Goal: Task Accomplishment & Management: Manage account settings

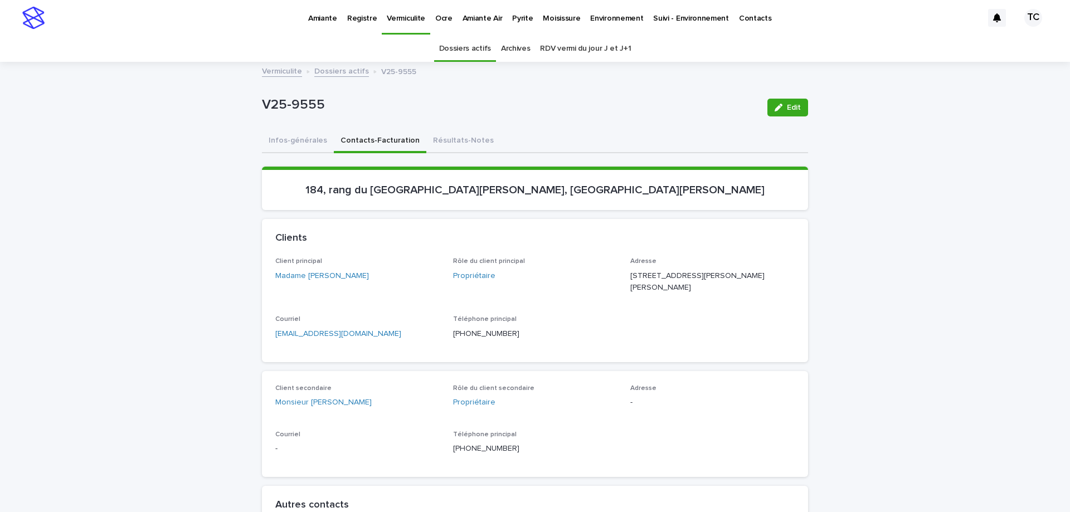
click at [526, 14] on div "Pyrite" at bounding box center [522, 11] width 31 height 23
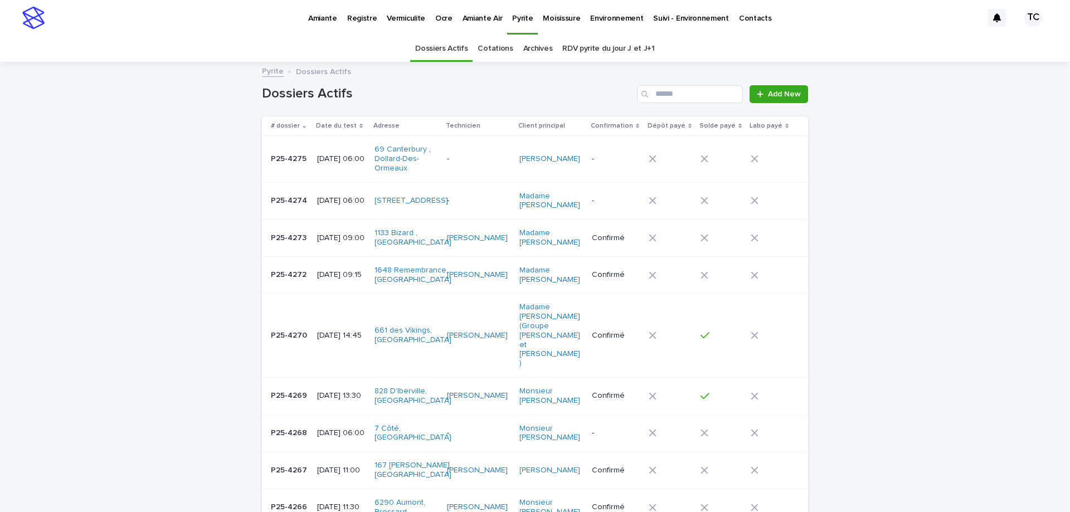
click at [580, 42] on link "RDV pyrite du jour J et J+1" at bounding box center [608, 49] width 92 height 26
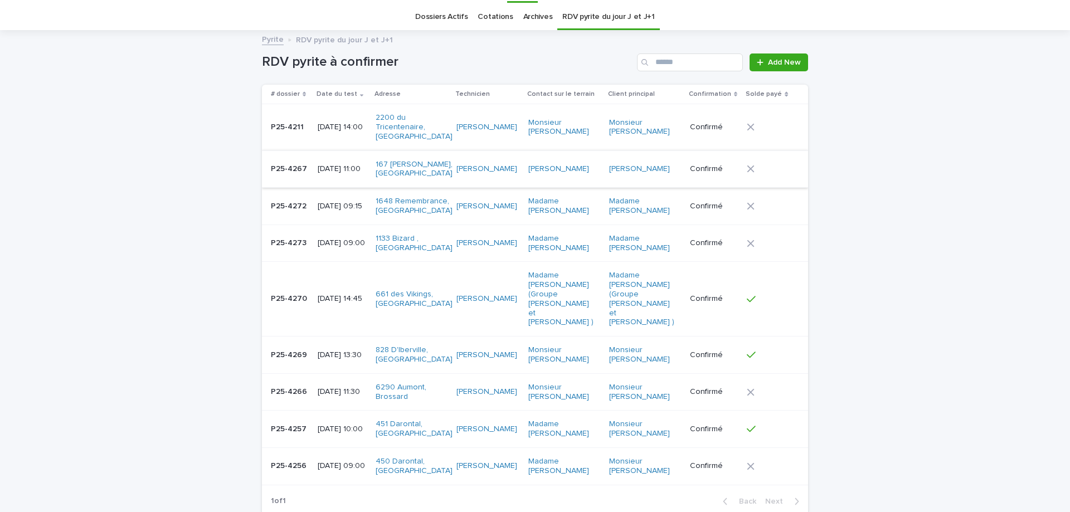
scroll to position [111, 0]
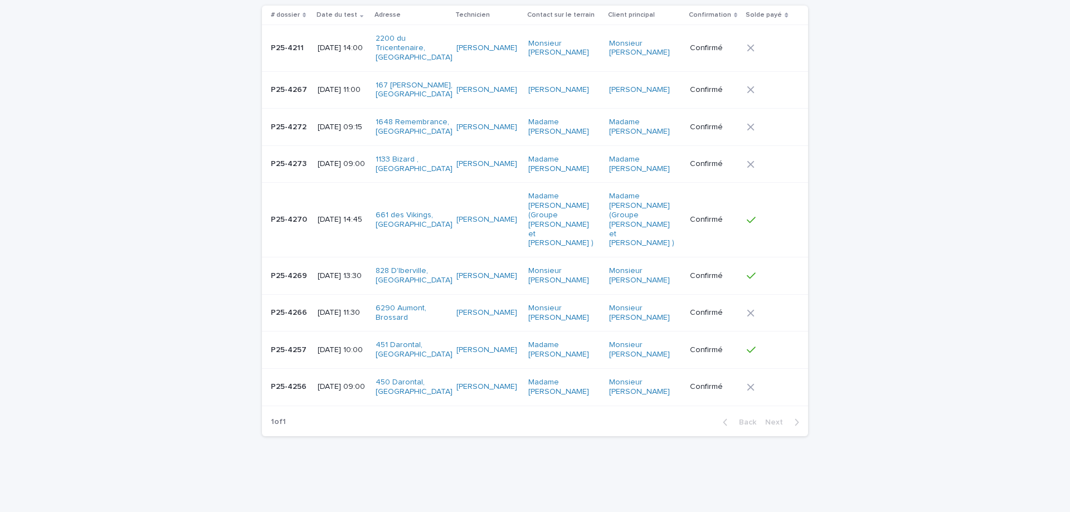
click at [355, 378] on div "[DATE] 09:00" at bounding box center [342, 387] width 49 height 18
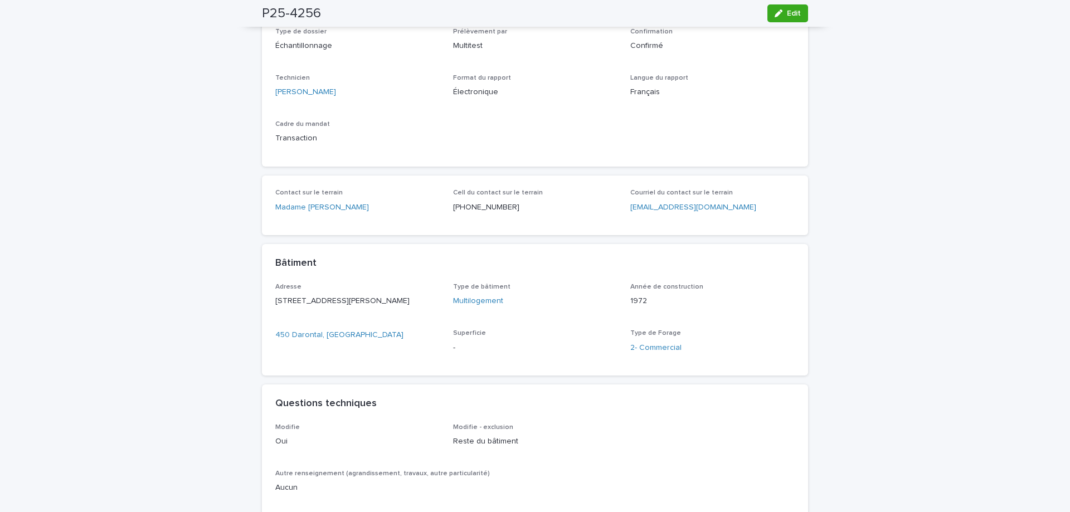
scroll to position [56, 0]
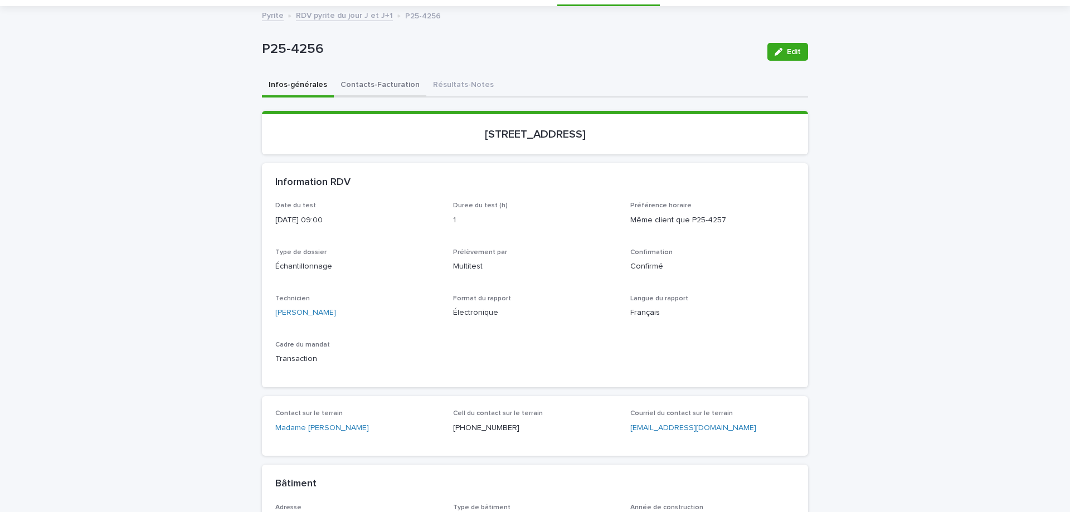
click at [391, 85] on button "Contacts-Facturation" at bounding box center [380, 85] width 92 height 23
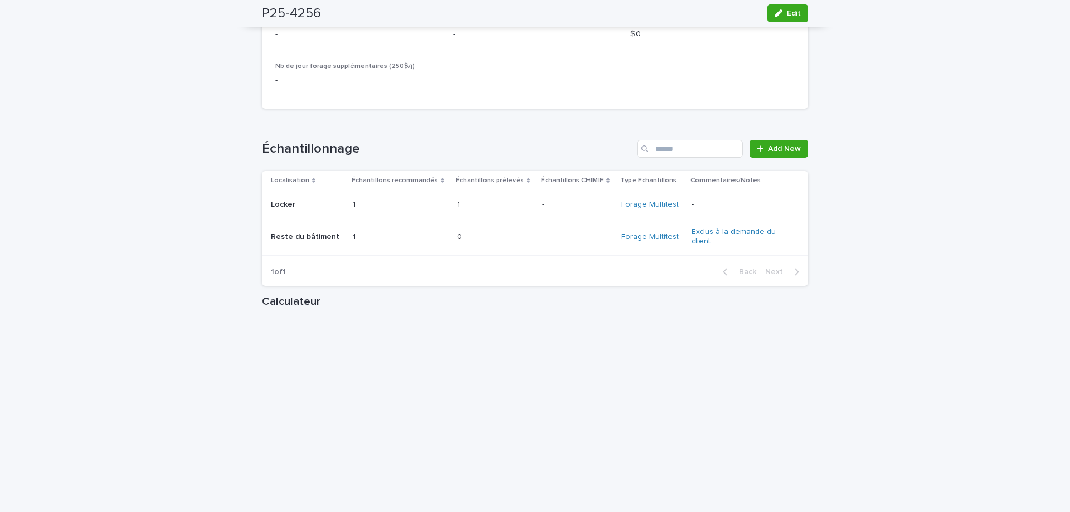
scroll to position [1337, 0]
click at [367, 208] on p at bounding box center [376, 202] width 46 height 9
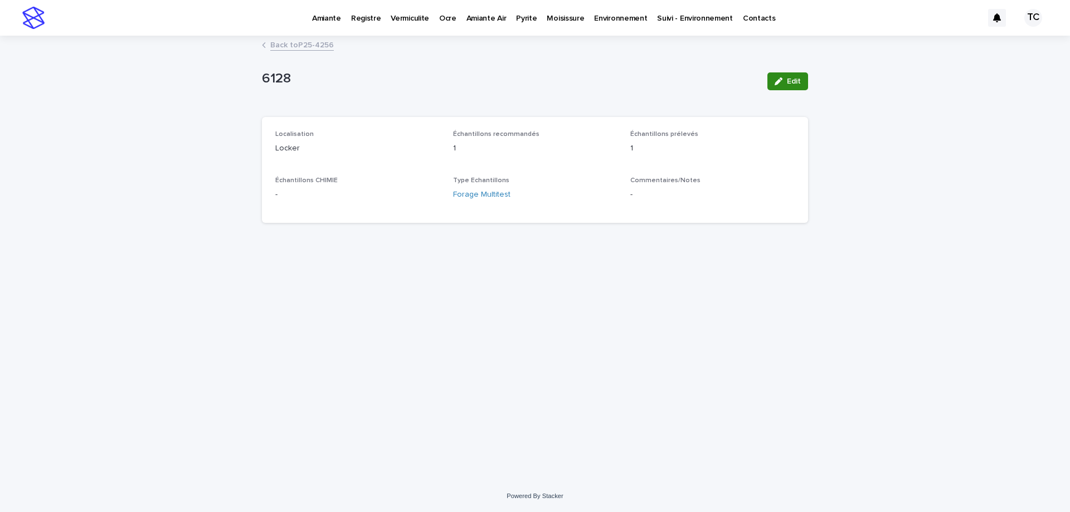
click at [787, 78] on span "Edit" at bounding box center [794, 81] width 14 height 8
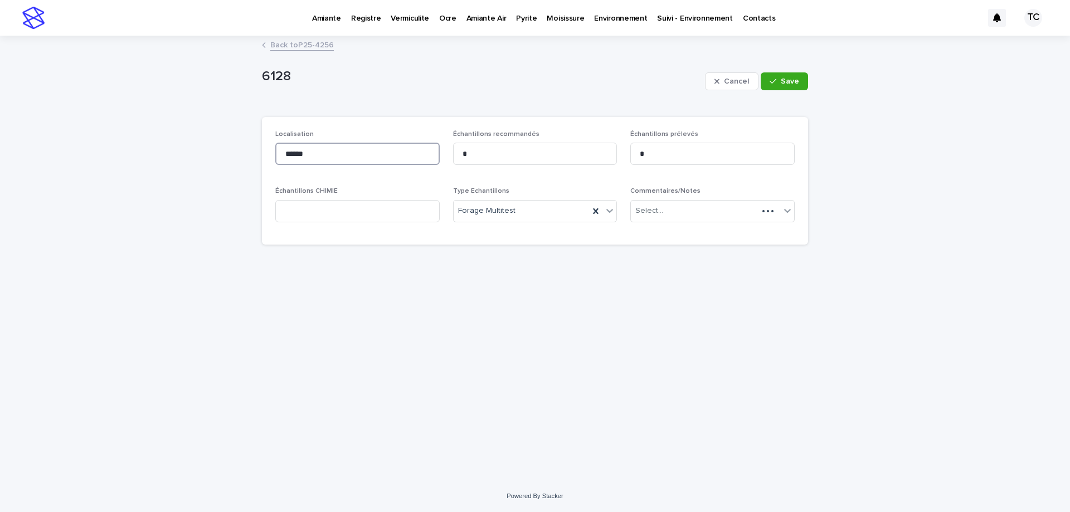
click at [316, 150] on input "******" at bounding box center [357, 154] width 164 height 22
type input "*"
type input "**********"
click at [529, 99] on div "6128 Cancel Save" at bounding box center [535, 81] width 546 height 45
click at [778, 84] on div "button" at bounding box center [774, 81] width 11 height 8
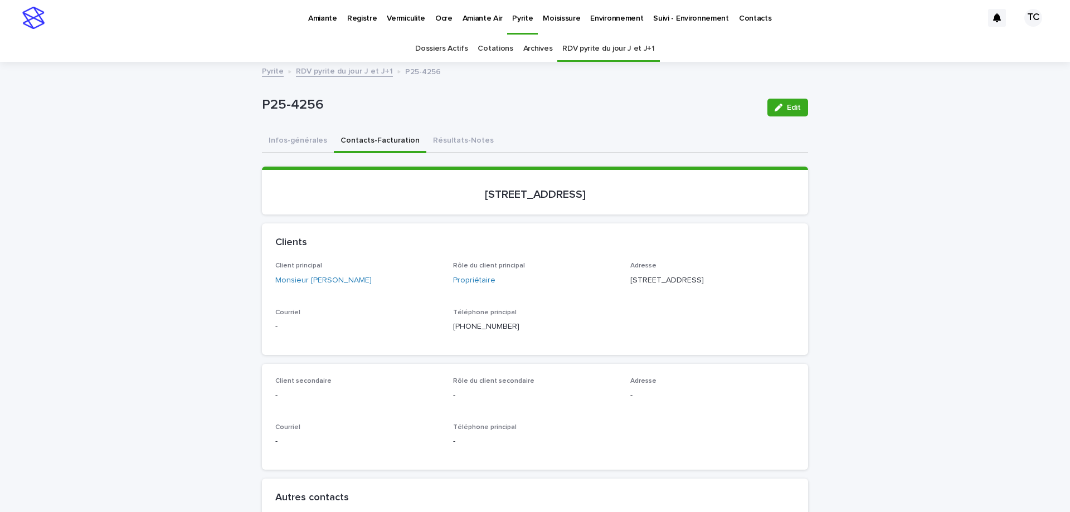
scroll to position [36, 0]
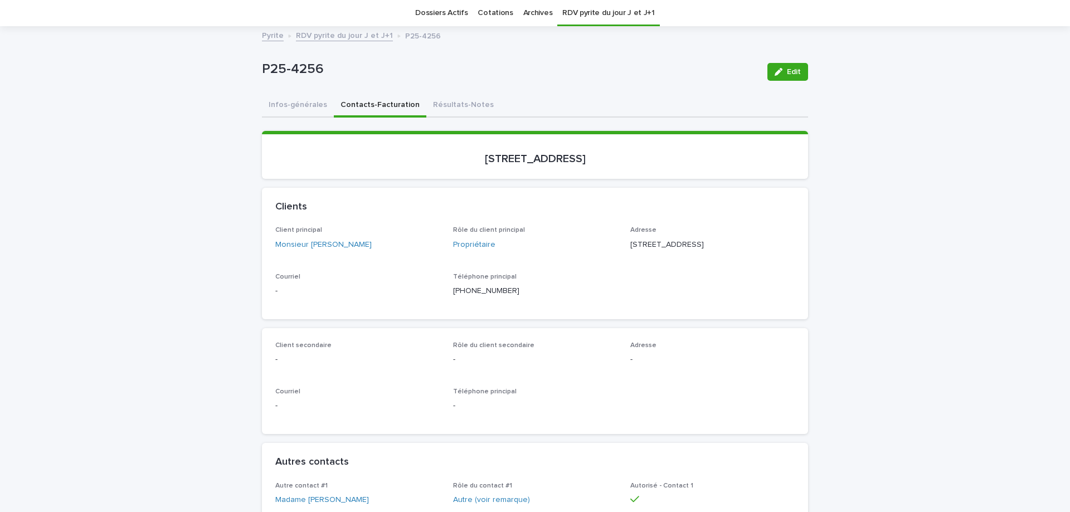
click at [341, 34] on link "RDV pyrite du jour J et J+1" at bounding box center [344, 34] width 97 height 13
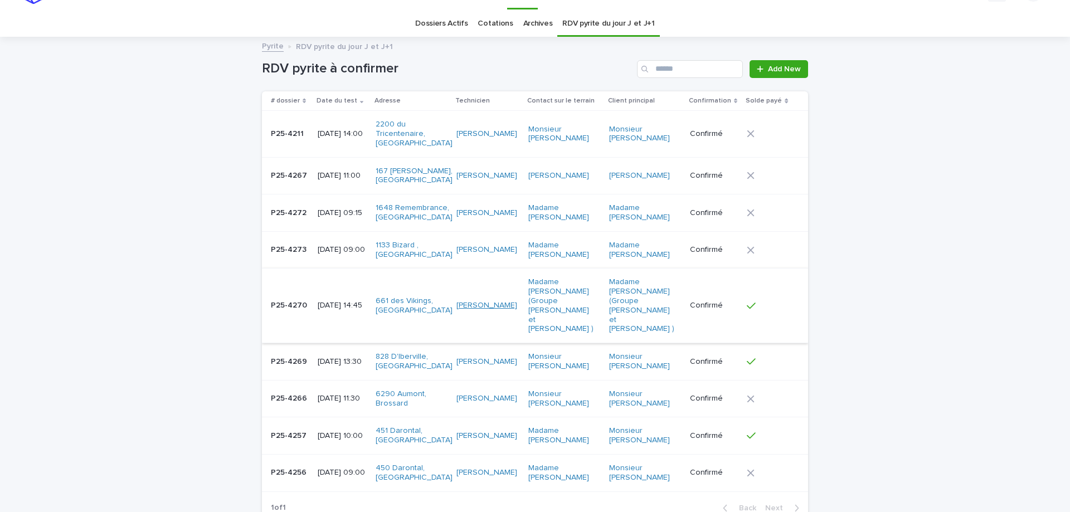
scroll to position [36, 0]
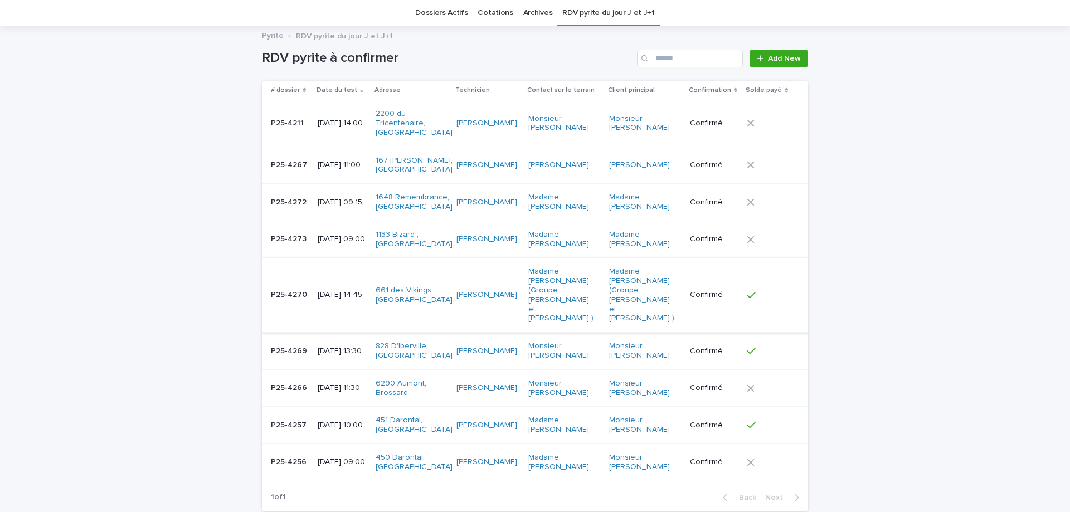
click at [345, 421] on p "[DATE] 10:00" at bounding box center [342, 425] width 49 height 9
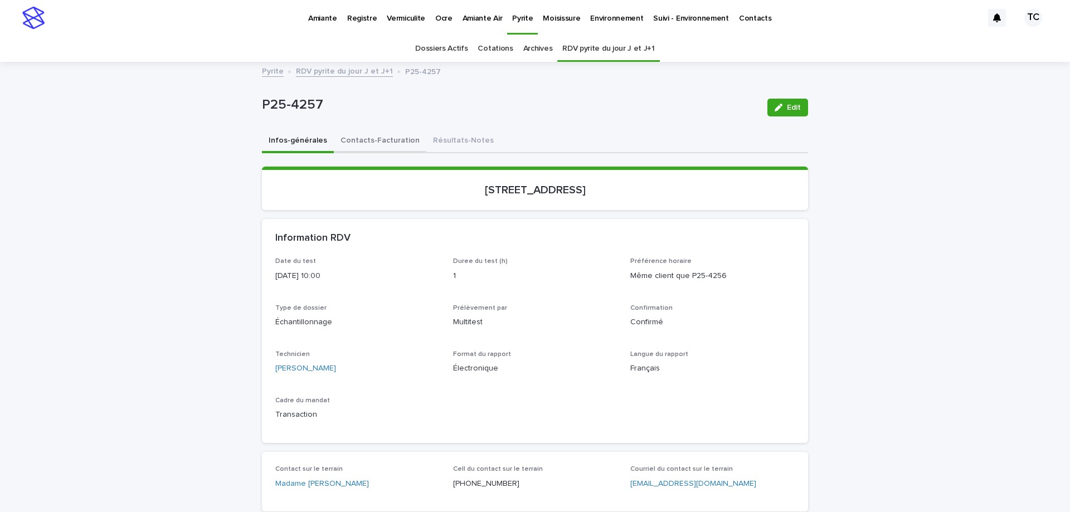
click at [372, 135] on button "Contacts-Facturation" at bounding box center [380, 141] width 92 height 23
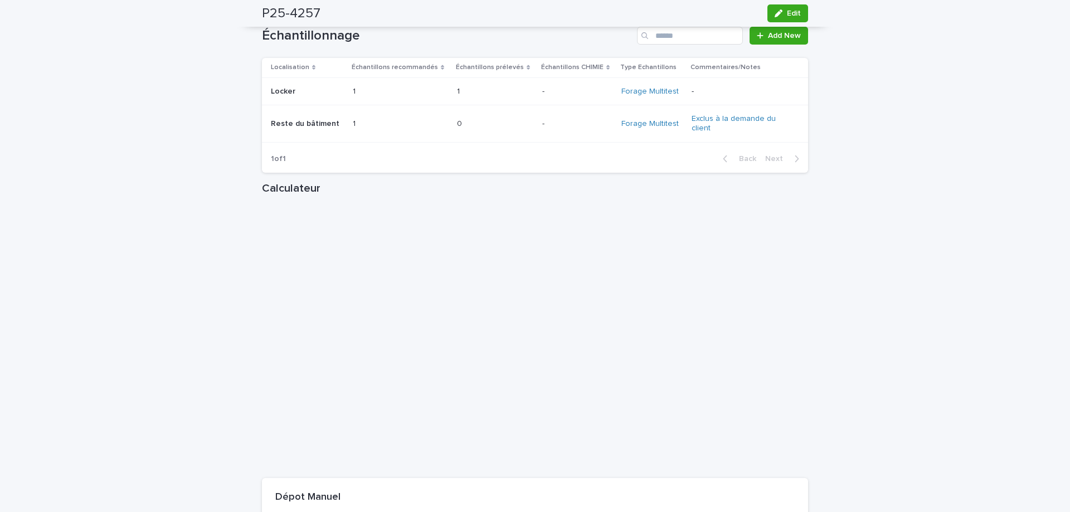
scroll to position [1337, 0]
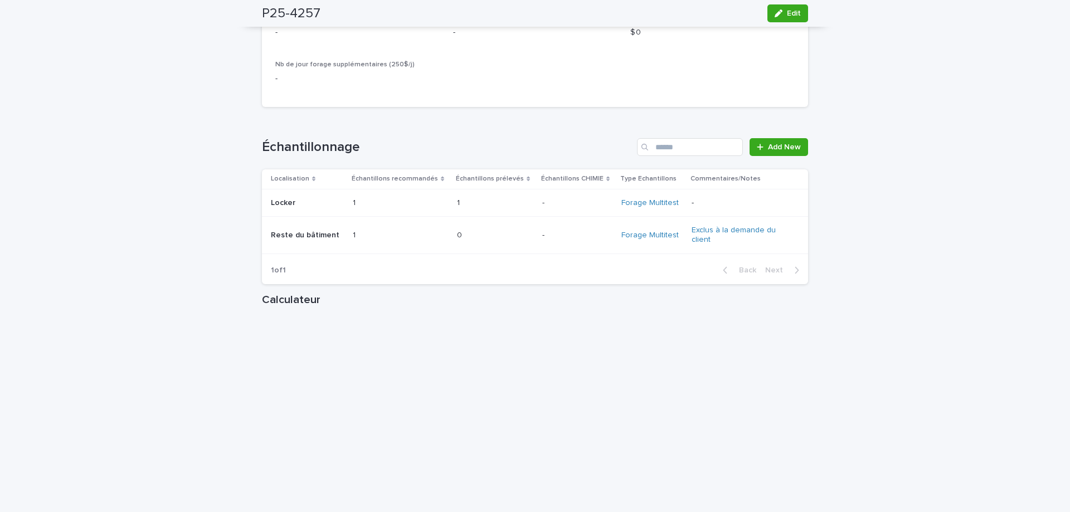
click at [399, 212] on div "1 1" at bounding box center [401, 203] width 96 height 18
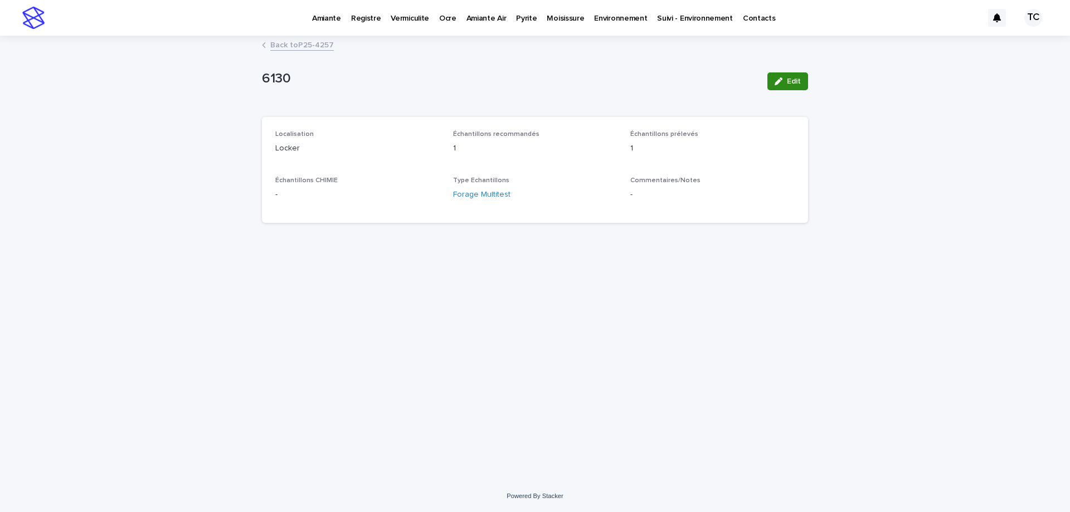
click at [786, 77] on button "Edit" at bounding box center [787, 81] width 41 height 18
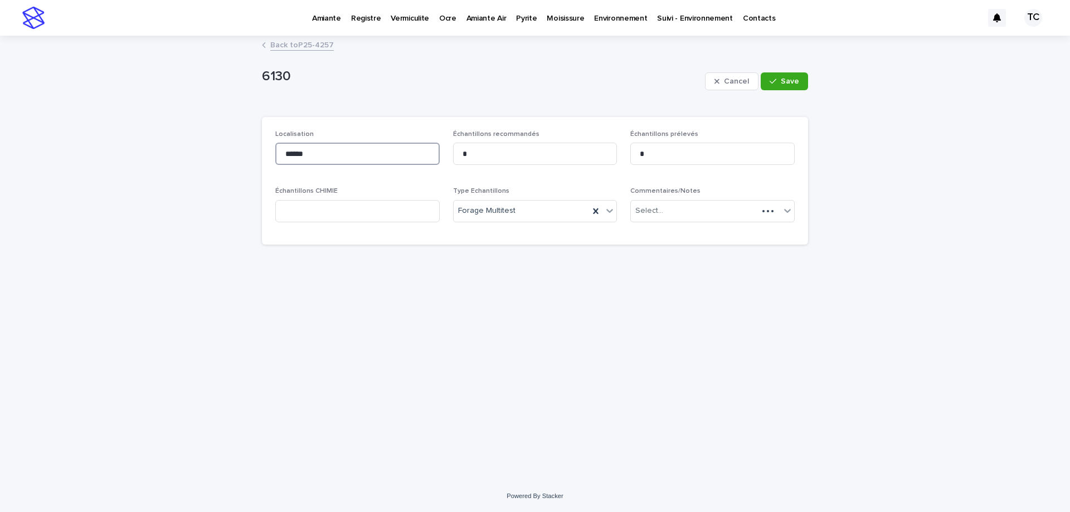
drag, startPoint x: 328, startPoint y: 158, endPoint x: 209, endPoint y: 154, distance: 119.3
click at [247, 157] on div "Loading... Saving… Loading... Saving… 6130 Cancel Save 6130 Cancel Save Sorry, …" at bounding box center [535, 258] width 1070 height 443
type input "**********"
click at [779, 83] on div "button" at bounding box center [774, 81] width 11 height 8
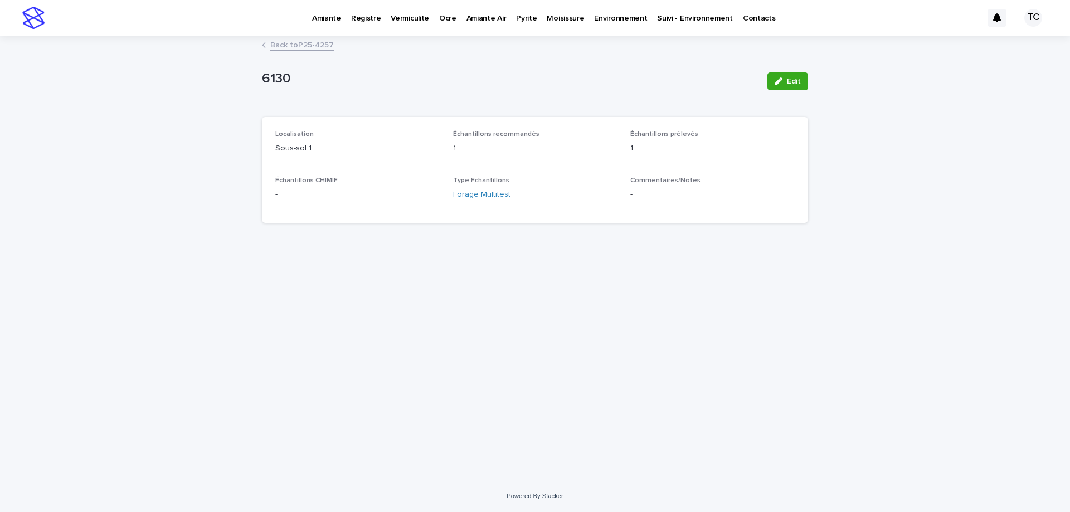
click at [305, 46] on link "Back to P25-4257" at bounding box center [302, 44] width 64 height 13
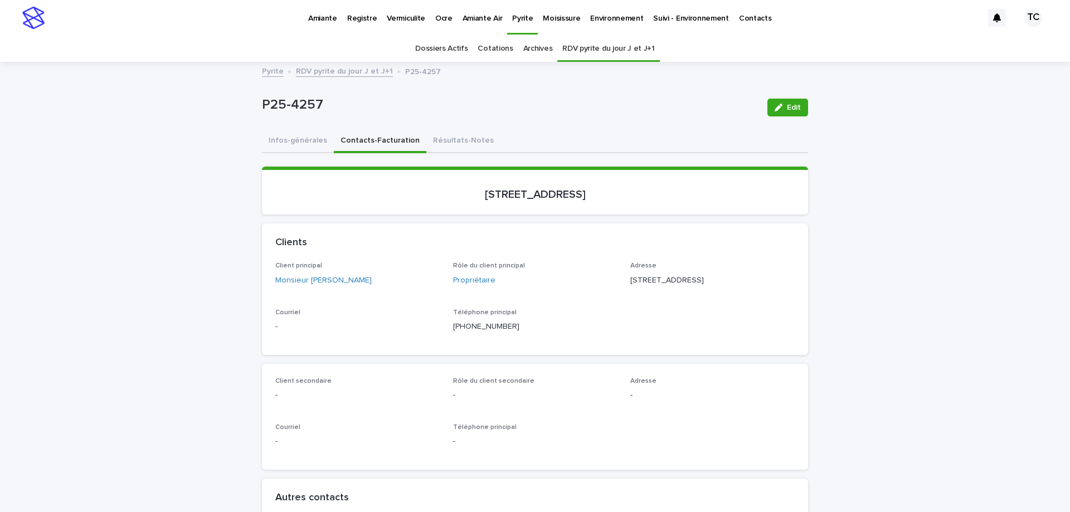
scroll to position [36, 0]
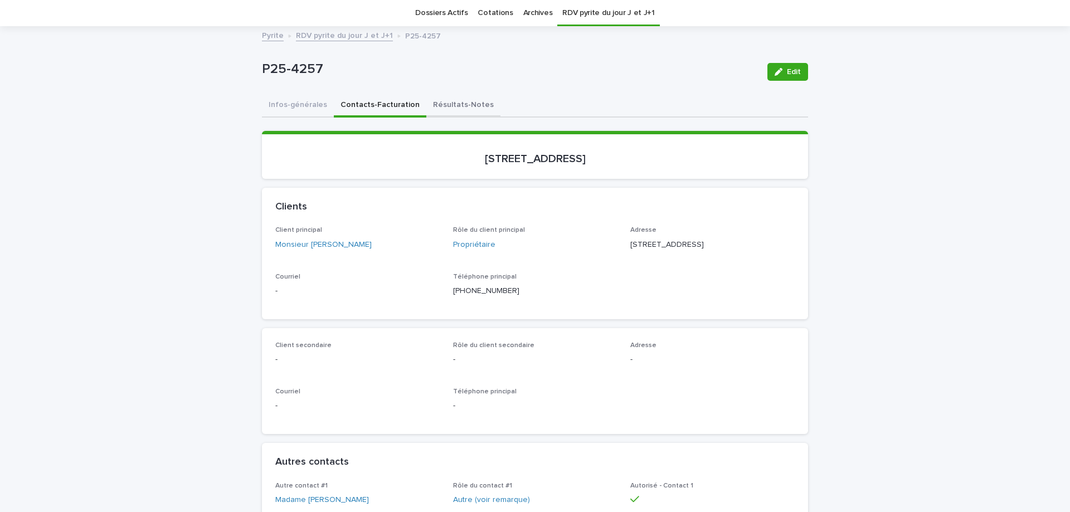
click at [455, 101] on button "Résultats-Notes" at bounding box center [463, 105] width 74 height 23
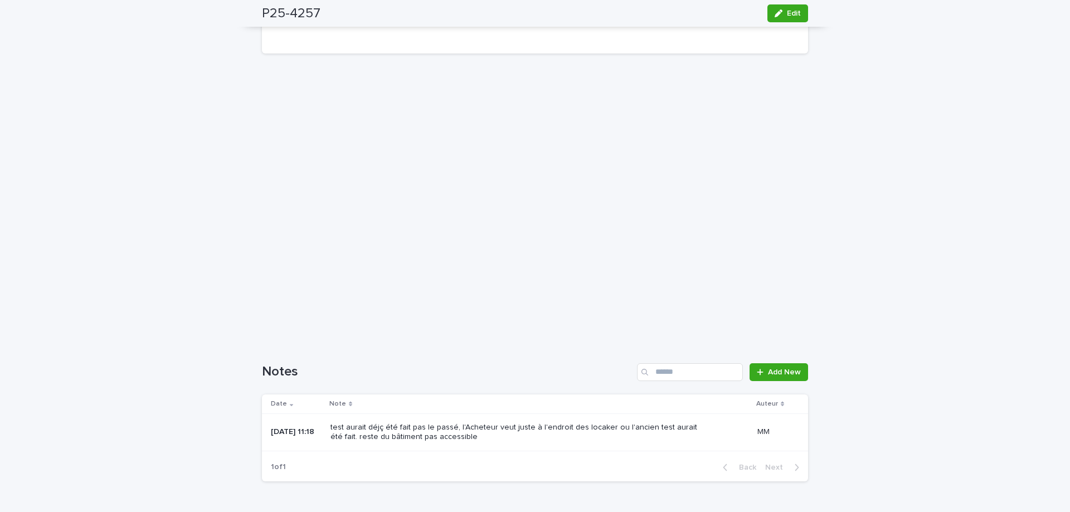
scroll to position [810, 0]
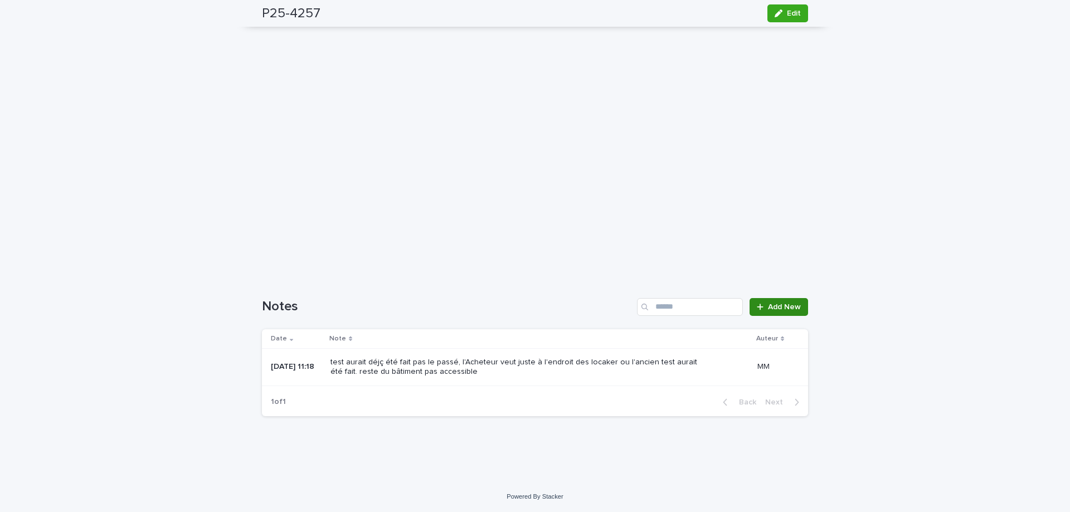
click at [770, 305] on span "Add New" at bounding box center [784, 307] width 33 height 8
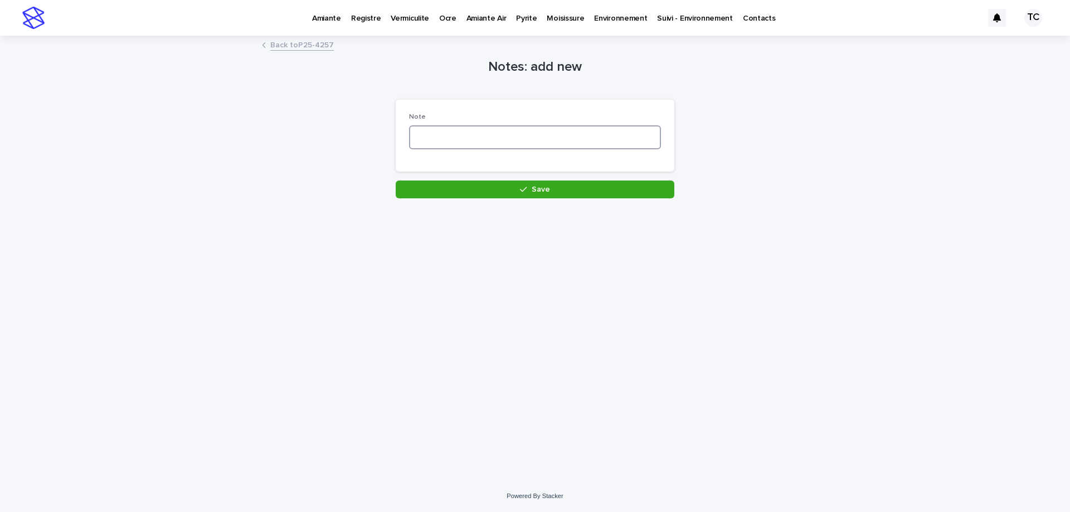
click at [531, 144] on textarea at bounding box center [535, 137] width 252 height 24
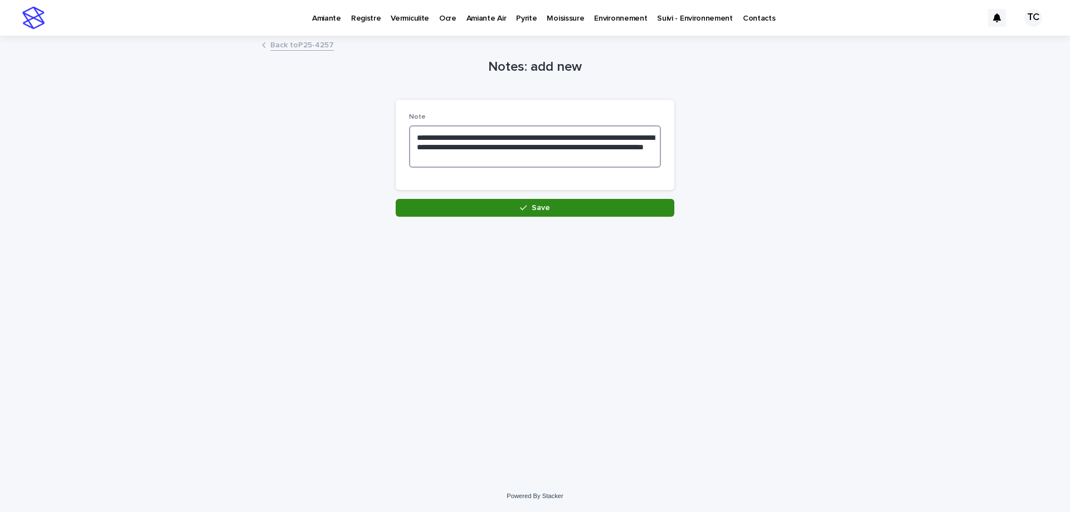
type textarea "**********"
click at [563, 206] on button "Save" at bounding box center [535, 208] width 279 height 18
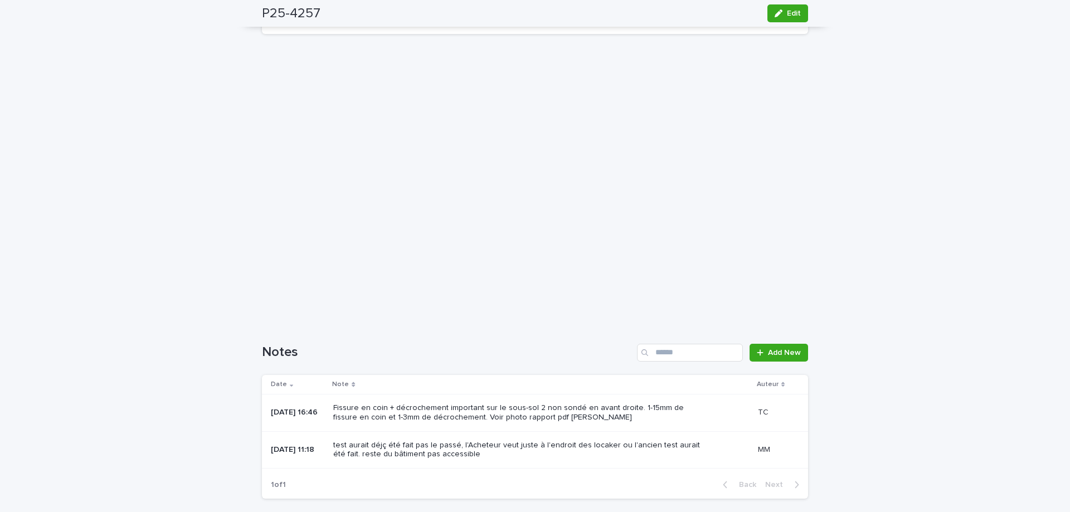
scroll to position [847, 0]
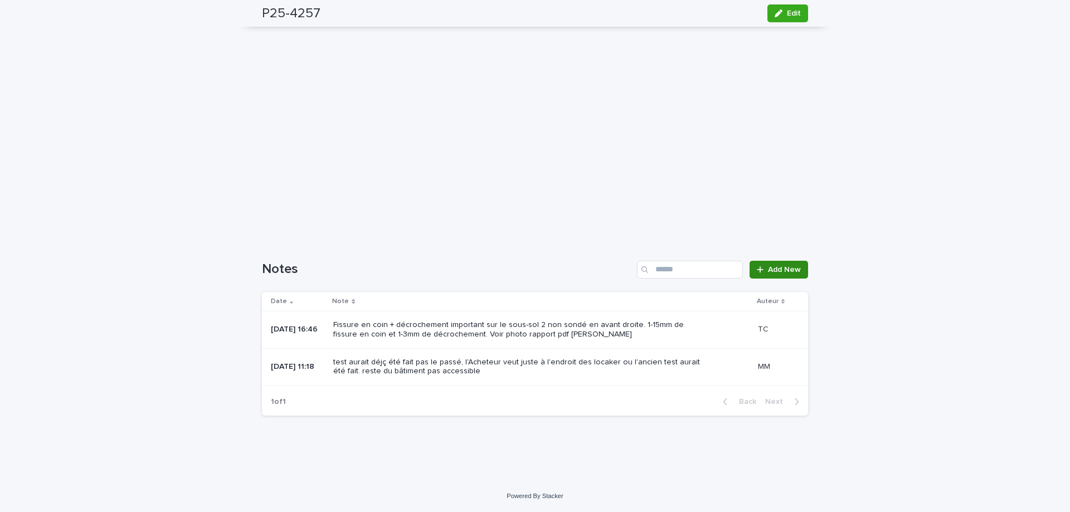
click at [769, 266] on span "Add New" at bounding box center [784, 270] width 33 height 8
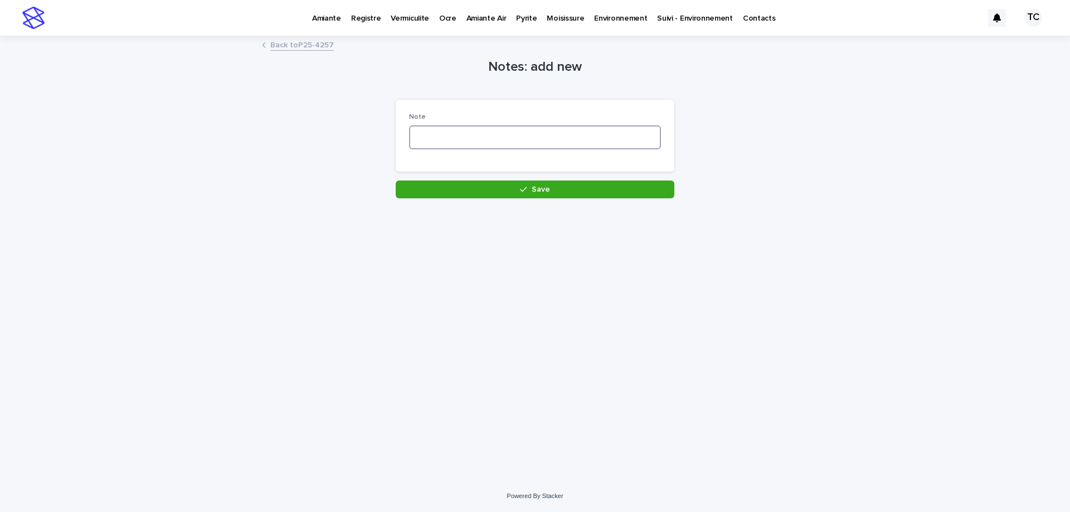
click at [465, 131] on textarea at bounding box center [535, 137] width 252 height 24
click at [447, 135] on textarea "**********" at bounding box center [535, 137] width 252 height 24
click at [547, 130] on textarea "**********" at bounding box center [535, 137] width 252 height 24
type textarea "**********"
click at [526, 187] on icon "button" at bounding box center [523, 190] width 7 height 8
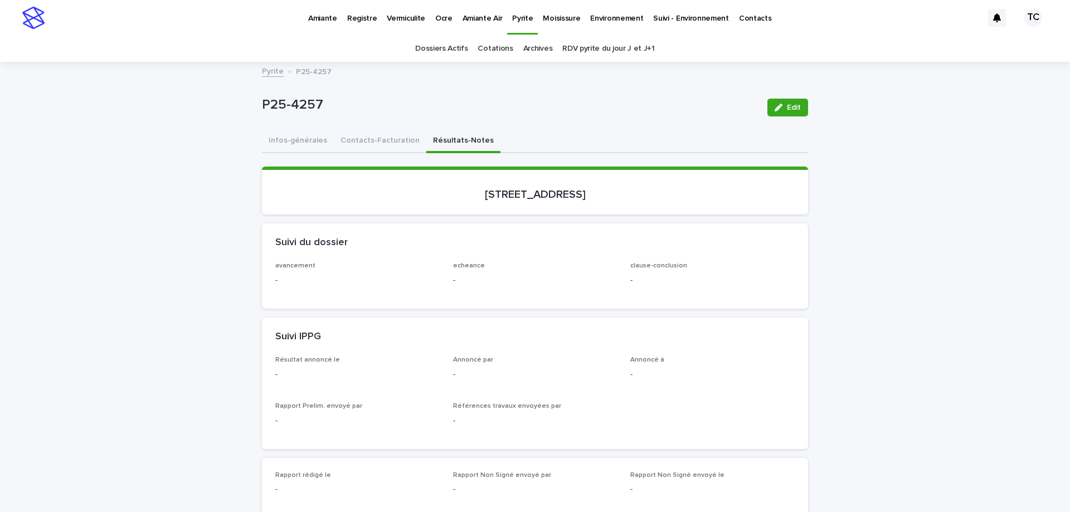
click at [272, 73] on link "Pyrite" at bounding box center [273, 70] width 22 height 13
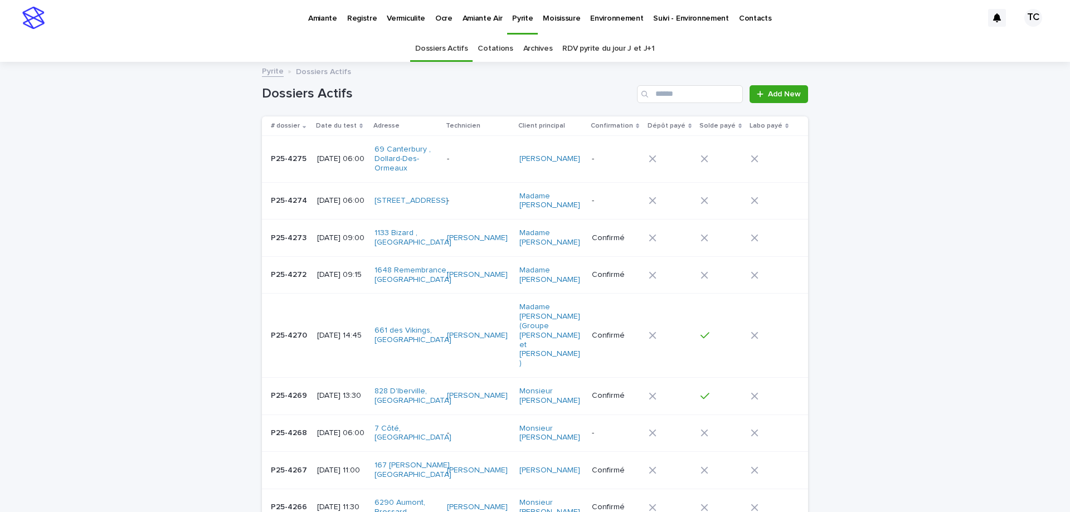
click at [599, 48] on link "RDV pyrite du jour J et J+1" at bounding box center [608, 49] width 92 height 26
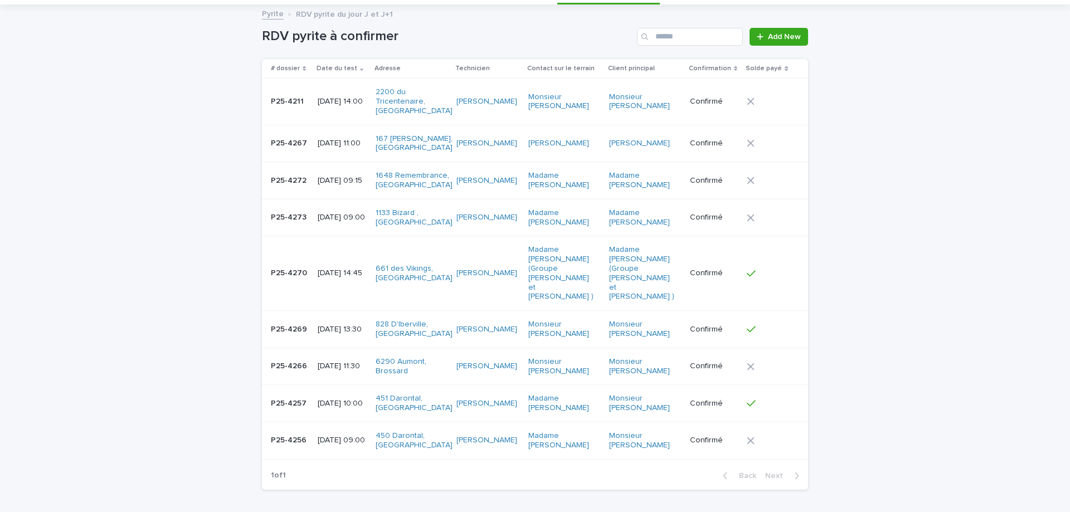
scroll to position [111, 0]
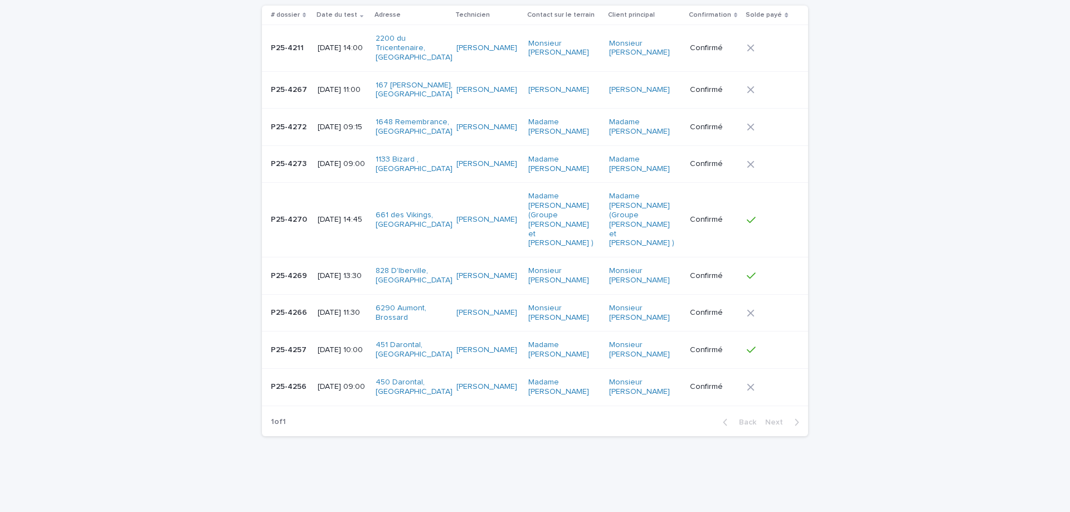
click at [344, 382] on p "[DATE] 09:00" at bounding box center [342, 386] width 49 height 9
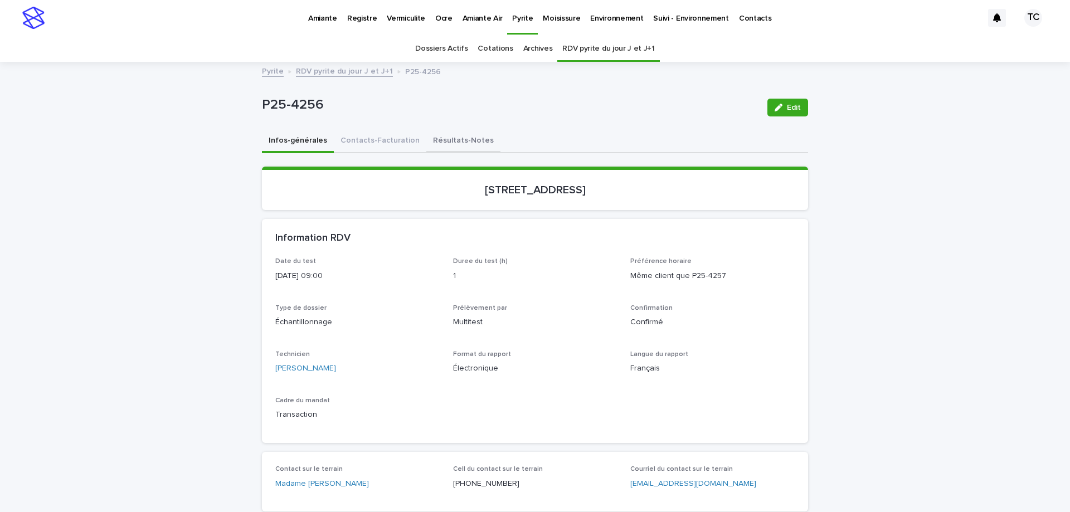
click at [465, 143] on button "Résultats-Notes" at bounding box center [463, 141] width 74 height 23
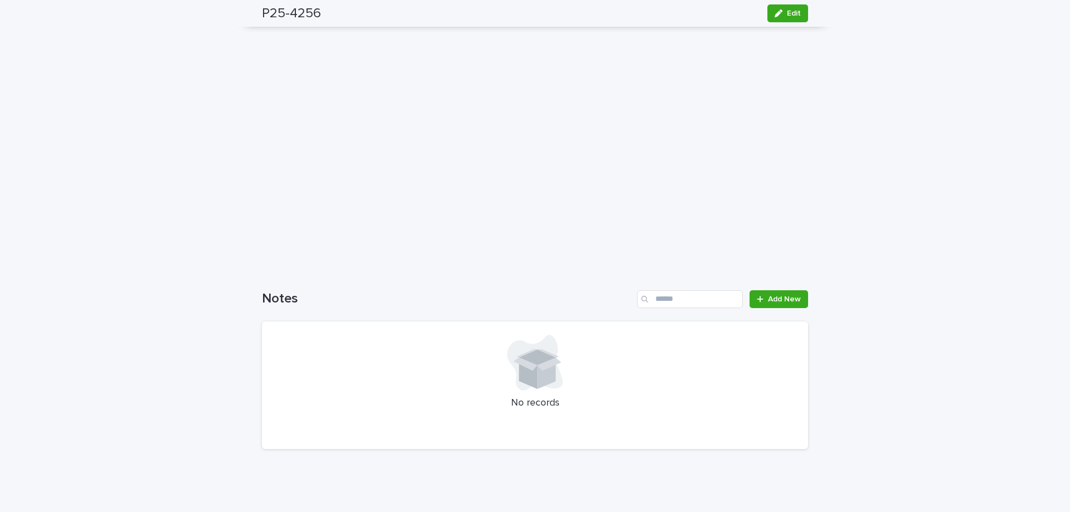
scroll to position [851, 0]
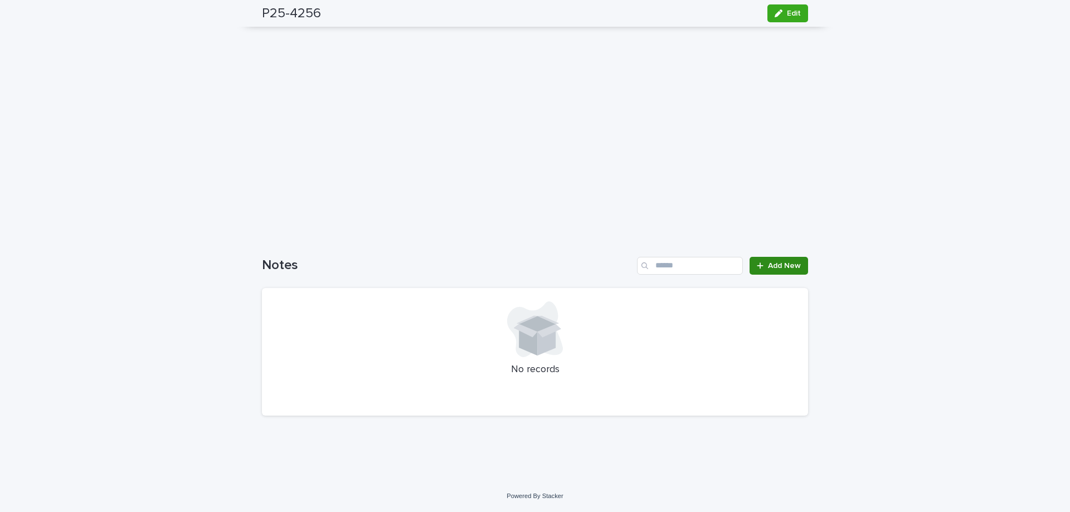
click at [772, 264] on span "Add New" at bounding box center [784, 266] width 33 height 8
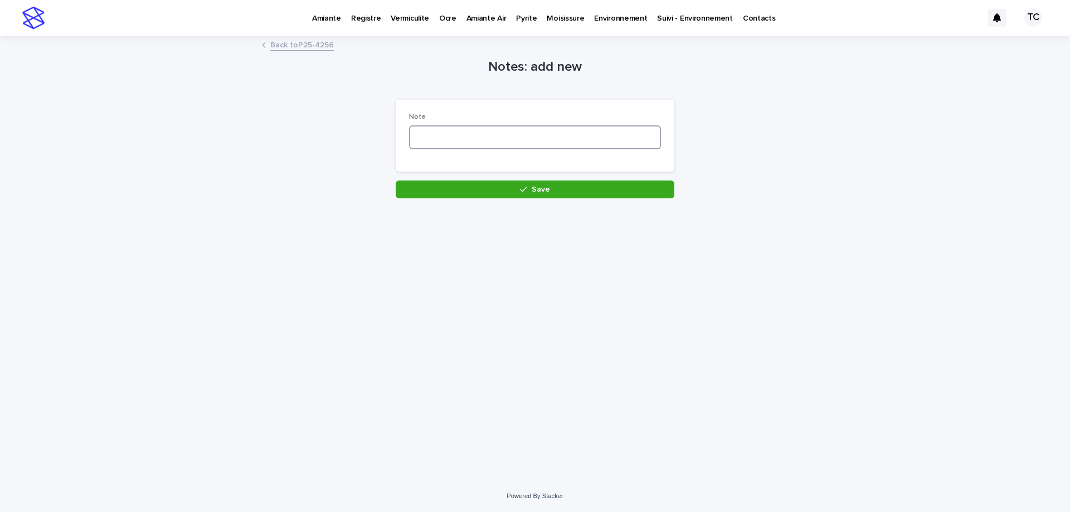
click at [446, 144] on textarea at bounding box center [535, 137] width 252 height 24
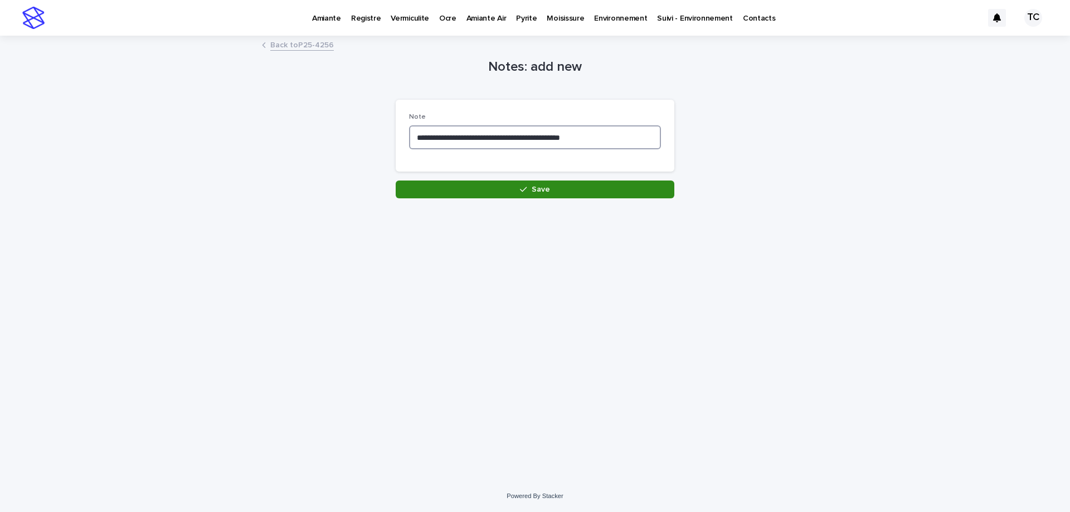
type textarea "**********"
click at [506, 193] on button "Save" at bounding box center [535, 189] width 279 height 18
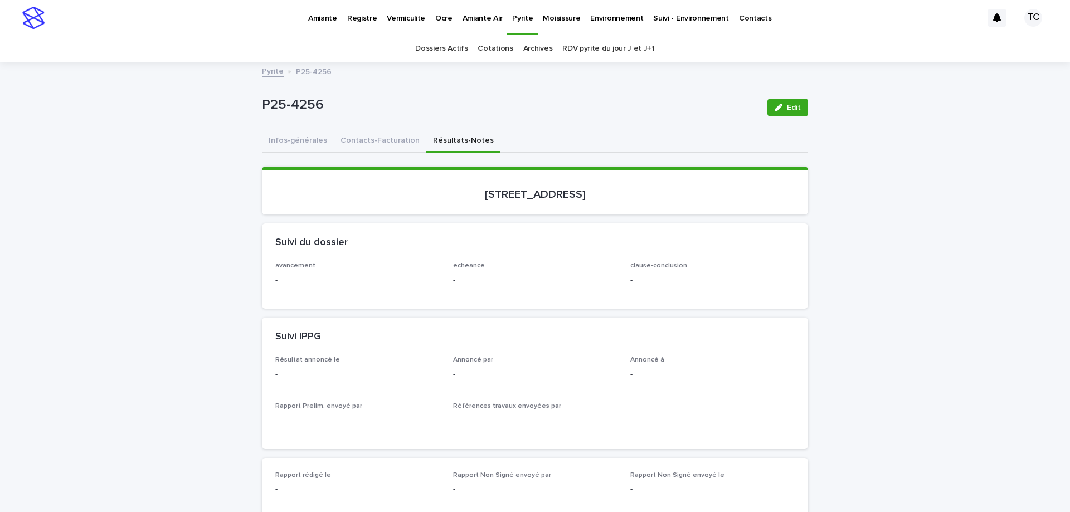
click at [597, 51] on link "RDV pyrite du jour J et J+1" at bounding box center [608, 49] width 92 height 26
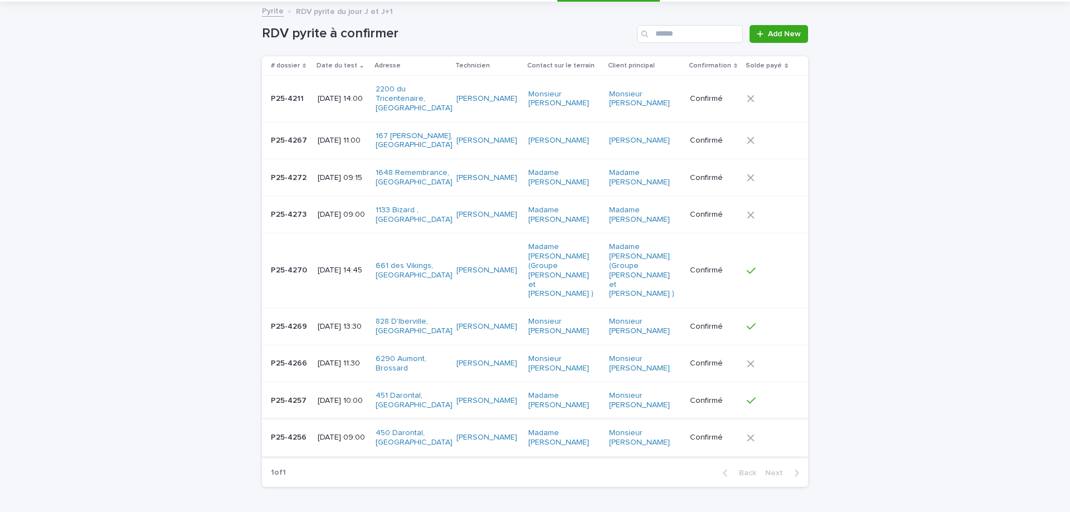
scroll to position [111, 0]
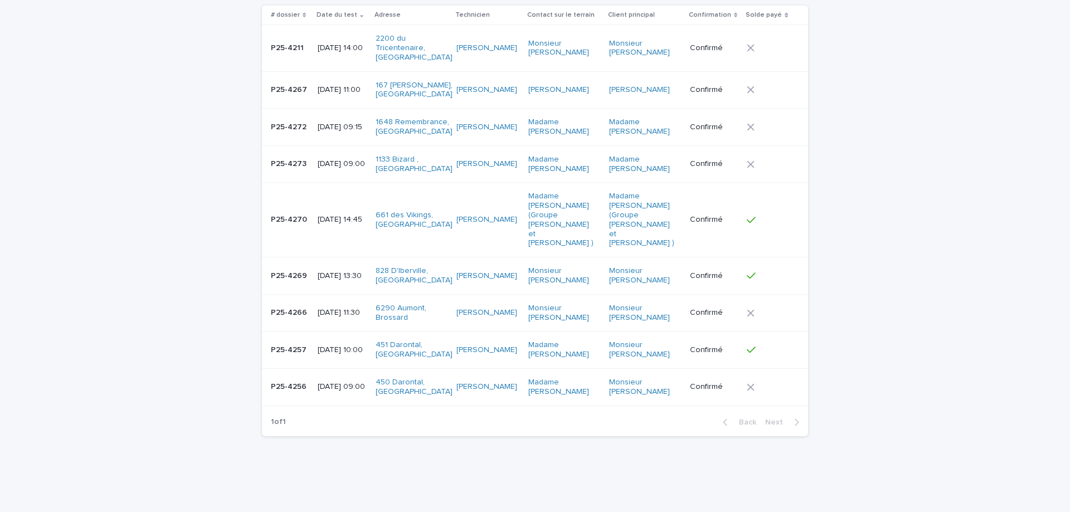
click at [345, 215] on p "[DATE] 14:45" at bounding box center [342, 219] width 49 height 9
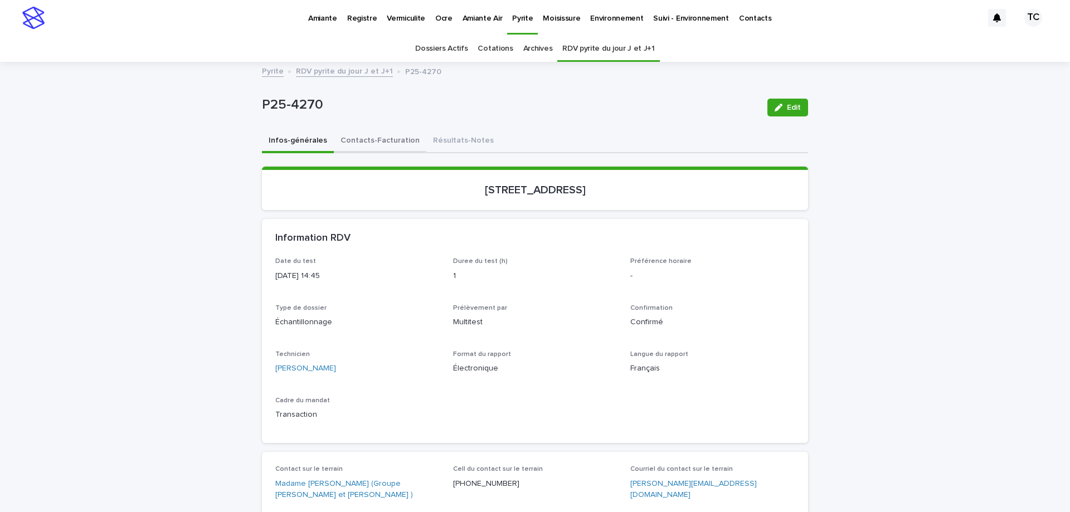
click at [376, 145] on button "Contacts-Facturation" at bounding box center [380, 141] width 92 height 23
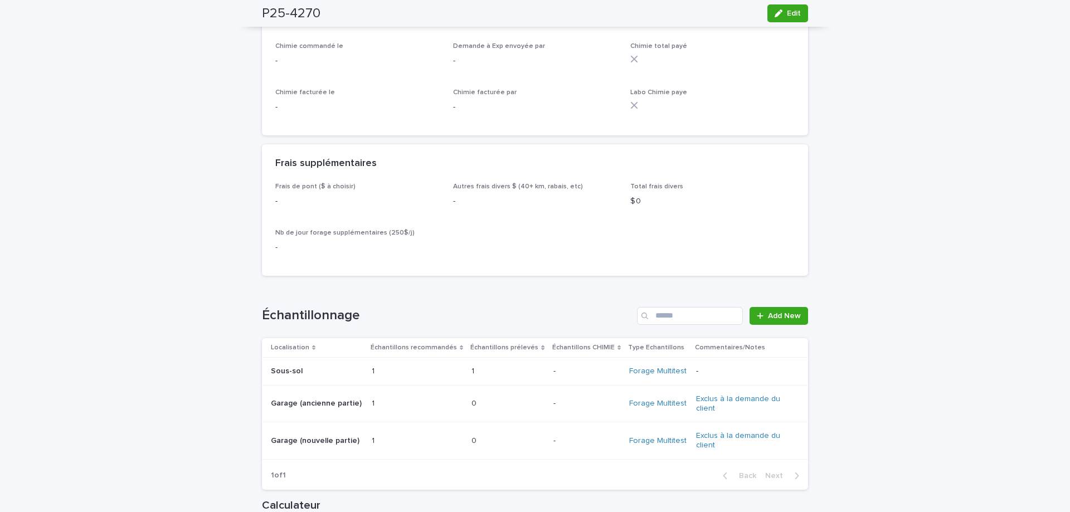
scroll to position [1281, 0]
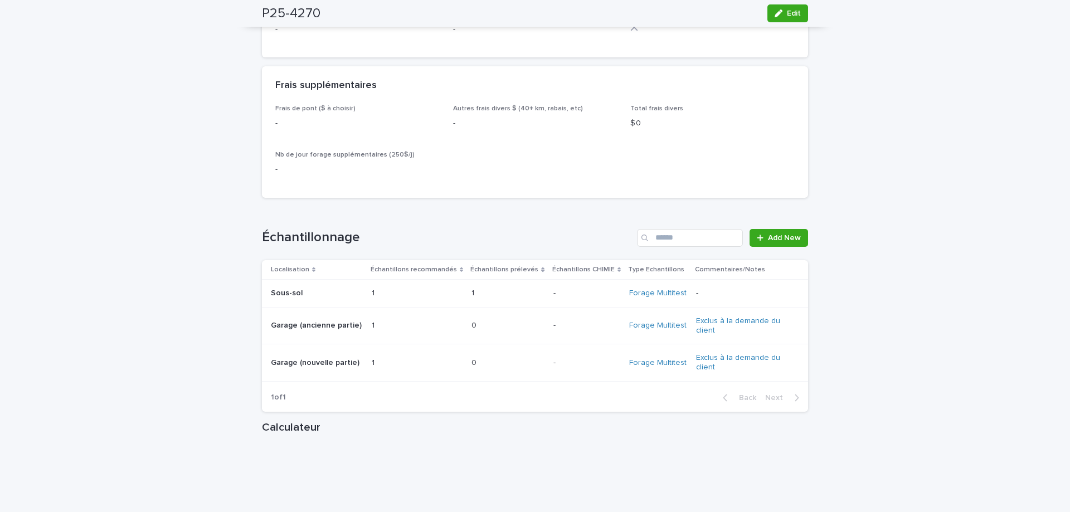
click at [396, 321] on p at bounding box center [395, 325] width 46 height 9
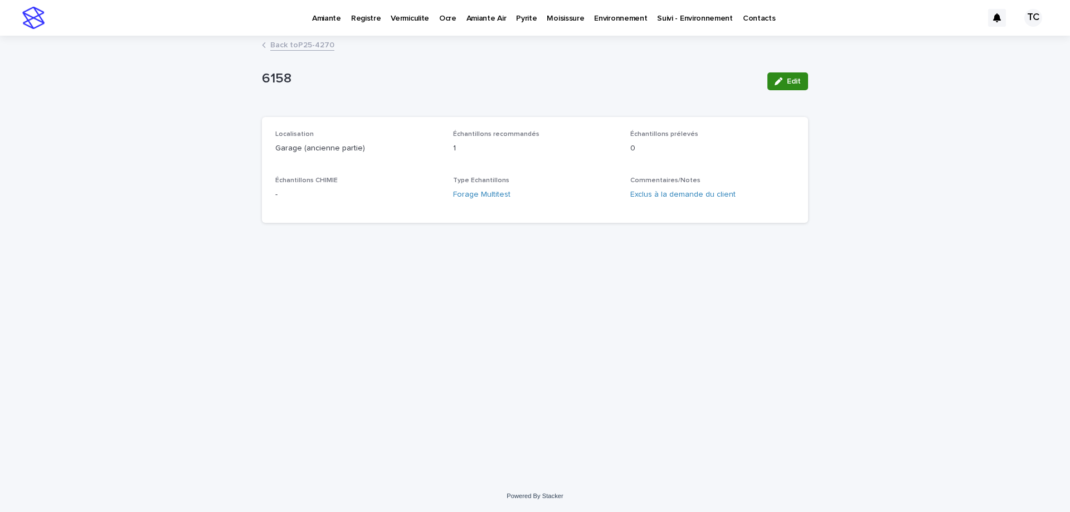
click at [796, 75] on button "Edit" at bounding box center [787, 81] width 41 height 18
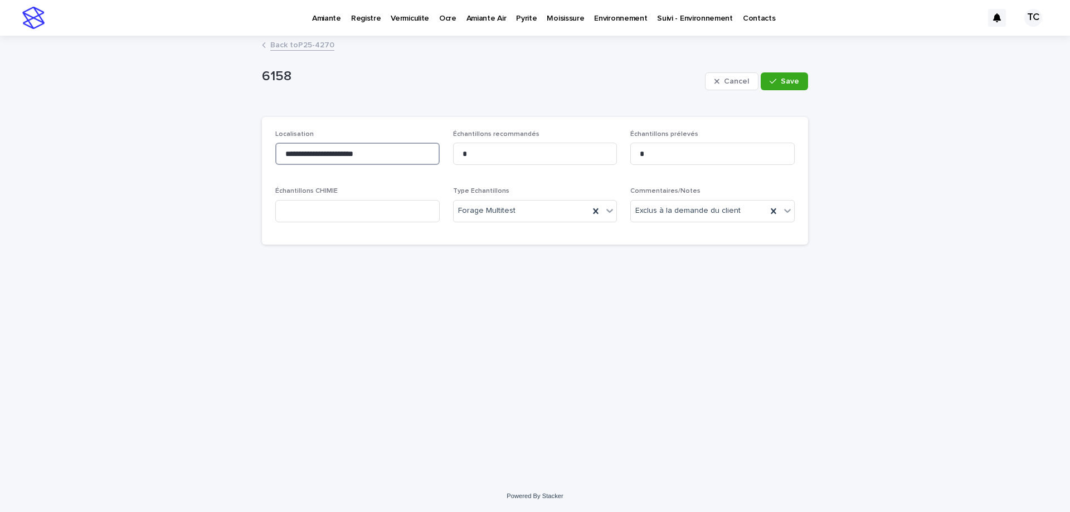
drag, startPoint x: 389, startPoint y: 157, endPoint x: 283, endPoint y: 157, distance: 105.8
click at [283, 157] on input "**********" at bounding box center [357, 154] width 164 height 22
type input "**********"
click at [783, 73] on button "Save" at bounding box center [783, 81] width 47 height 18
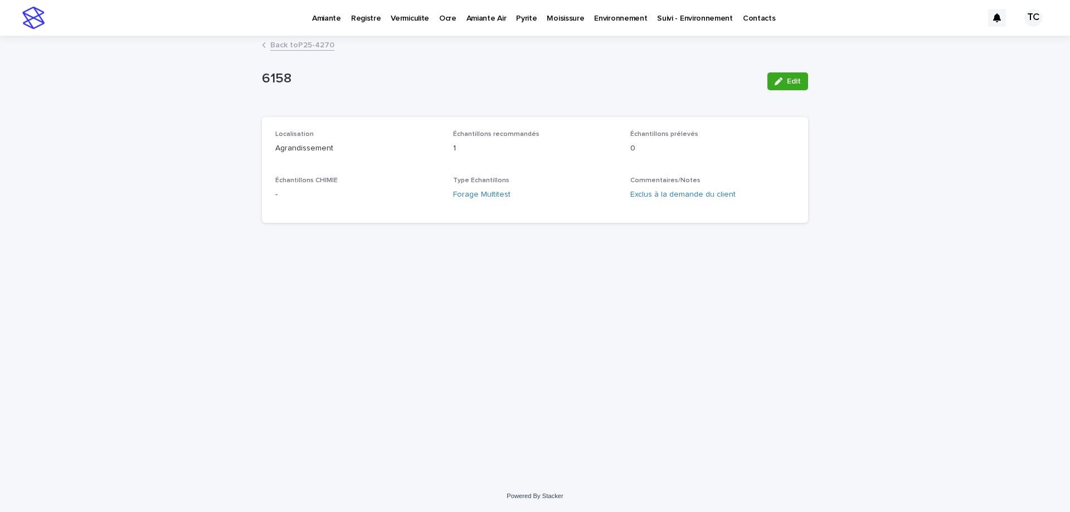
click at [313, 44] on link "Back to P25-4270" at bounding box center [302, 44] width 64 height 13
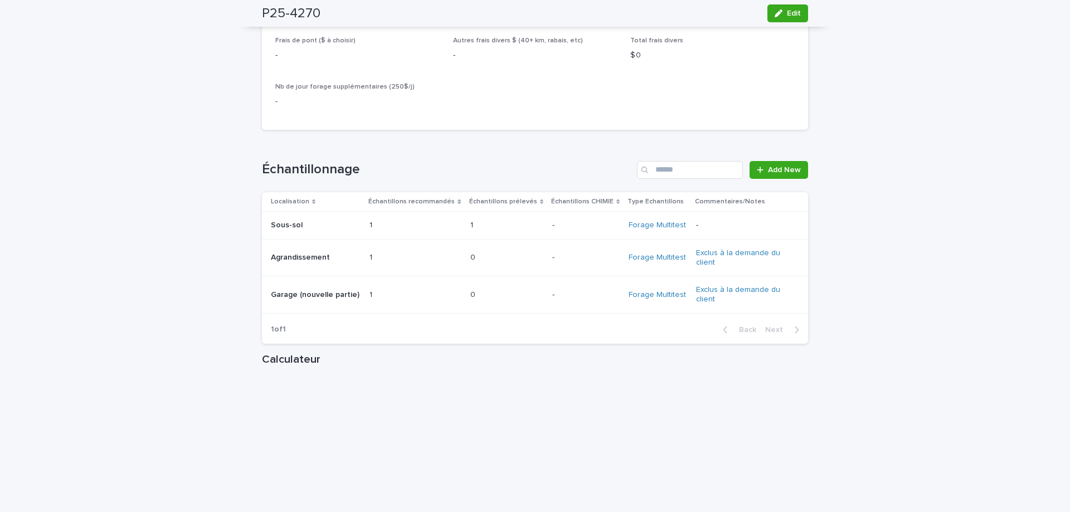
scroll to position [1272, 0]
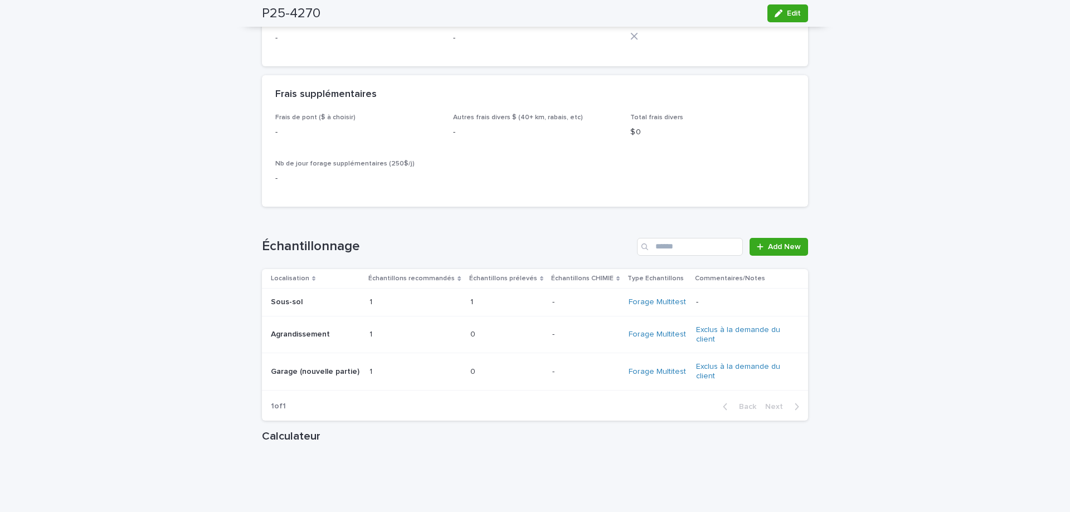
click at [388, 293] on div "1 1" at bounding box center [415, 302] width 92 height 18
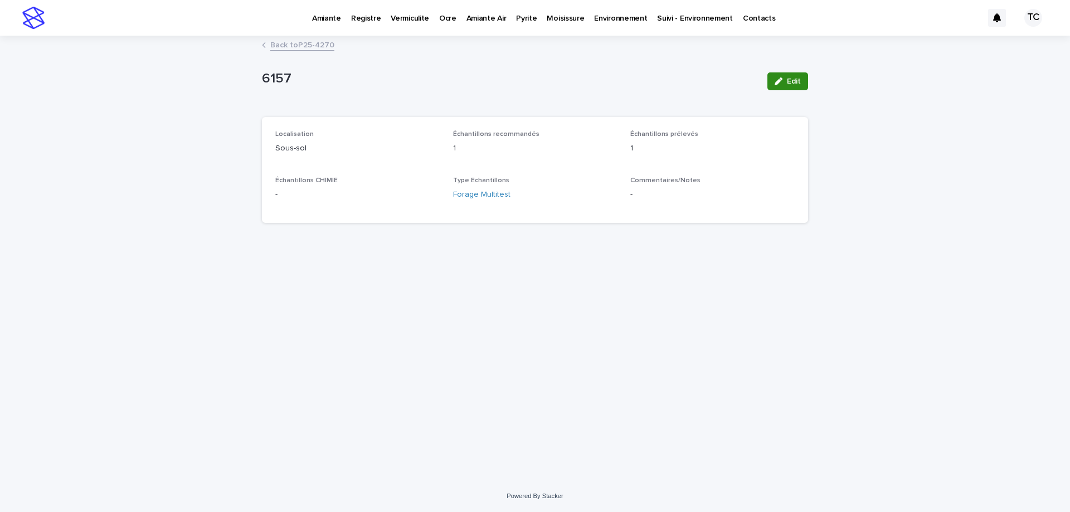
click at [793, 79] on span "Edit" at bounding box center [794, 81] width 14 height 8
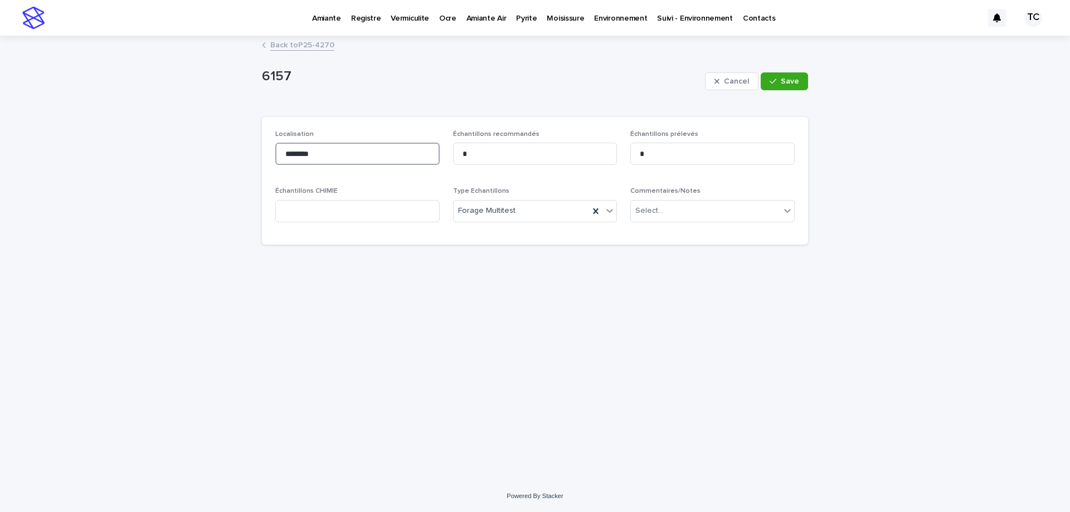
click at [358, 154] on input "********" at bounding box center [357, 154] width 164 height 22
type input "**********"
click at [782, 81] on span "Save" at bounding box center [789, 81] width 18 height 8
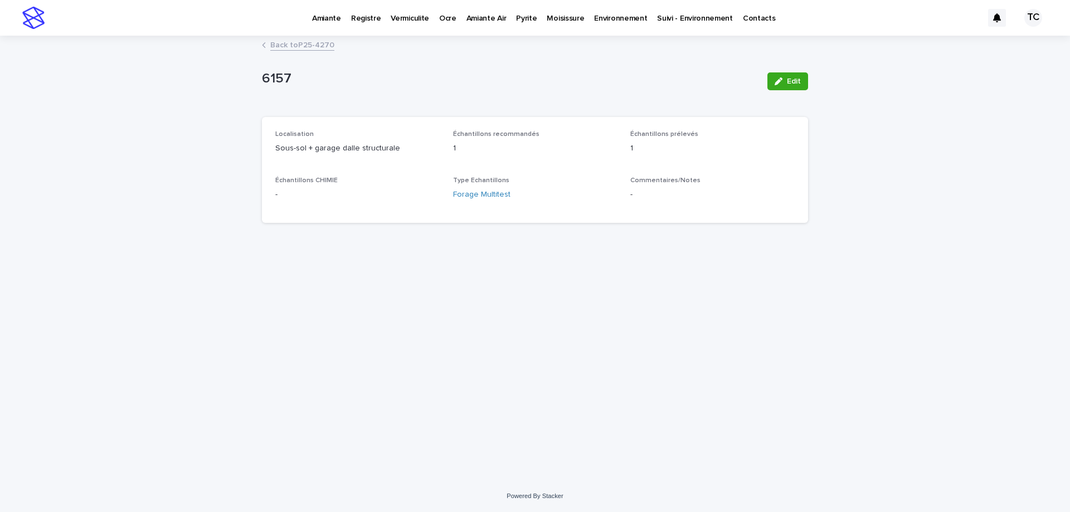
click at [305, 40] on link "Back to P25-4270" at bounding box center [302, 44] width 64 height 13
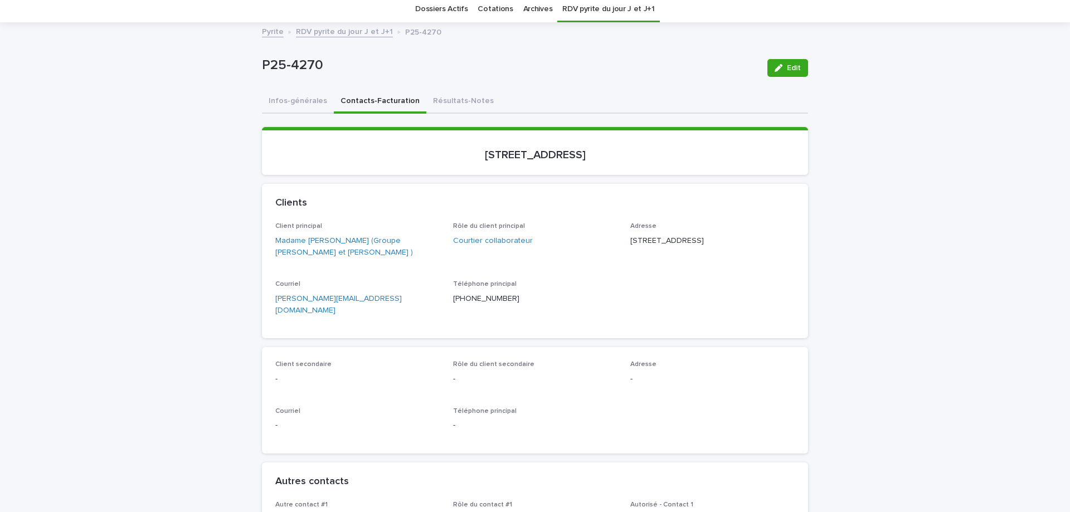
scroll to position [56, 0]
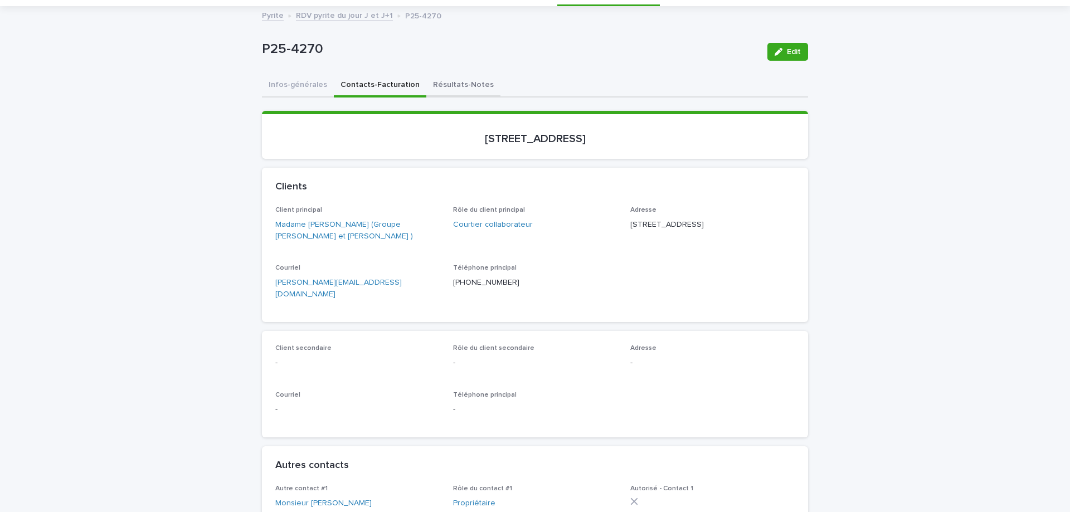
click at [458, 84] on button "Résultats-Notes" at bounding box center [463, 85] width 74 height 23
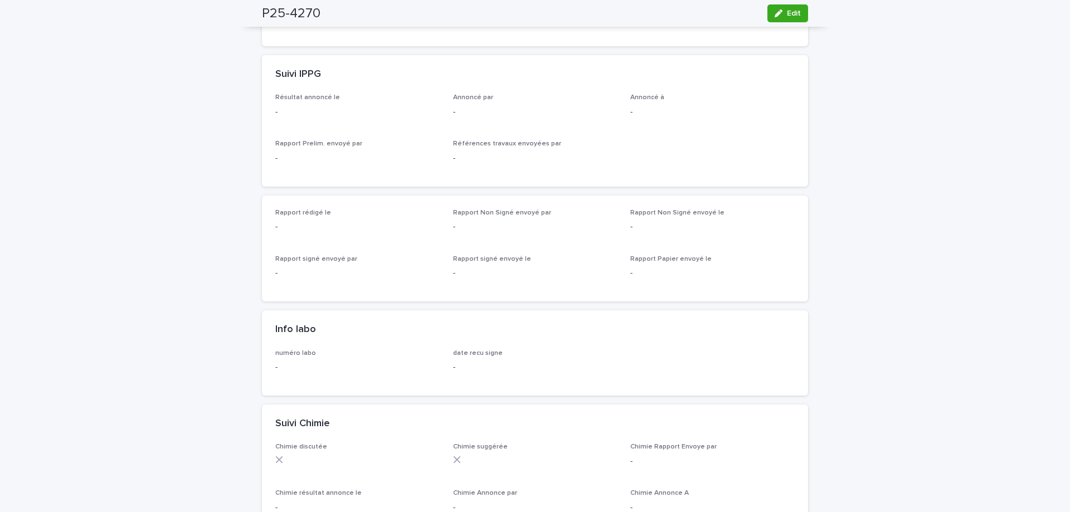
scroll to position [40, 0]
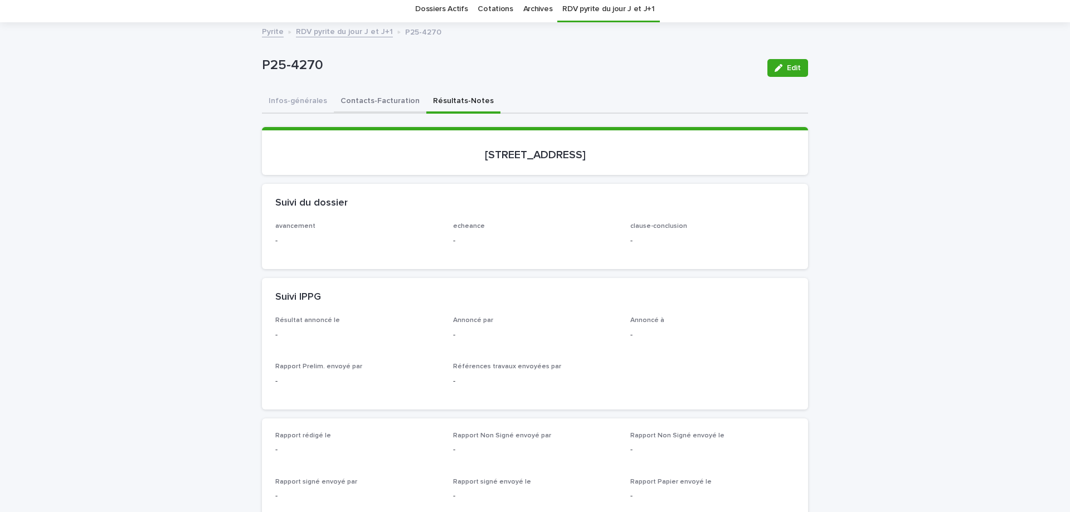
click at [391, 102] on button "Contacts-Facturation" at bounding box center [380, 101] width 92 height 23
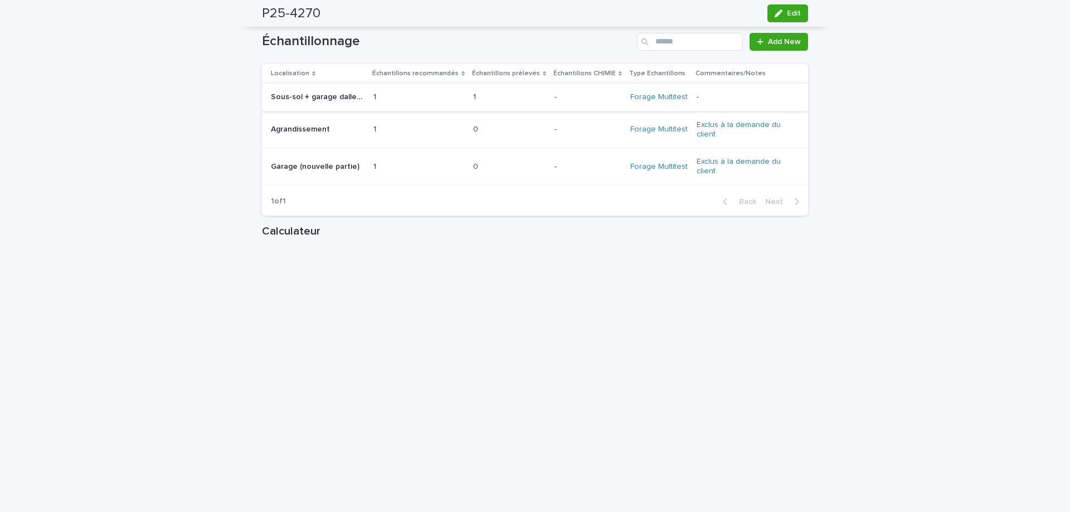
scroll to position [1265, 0]
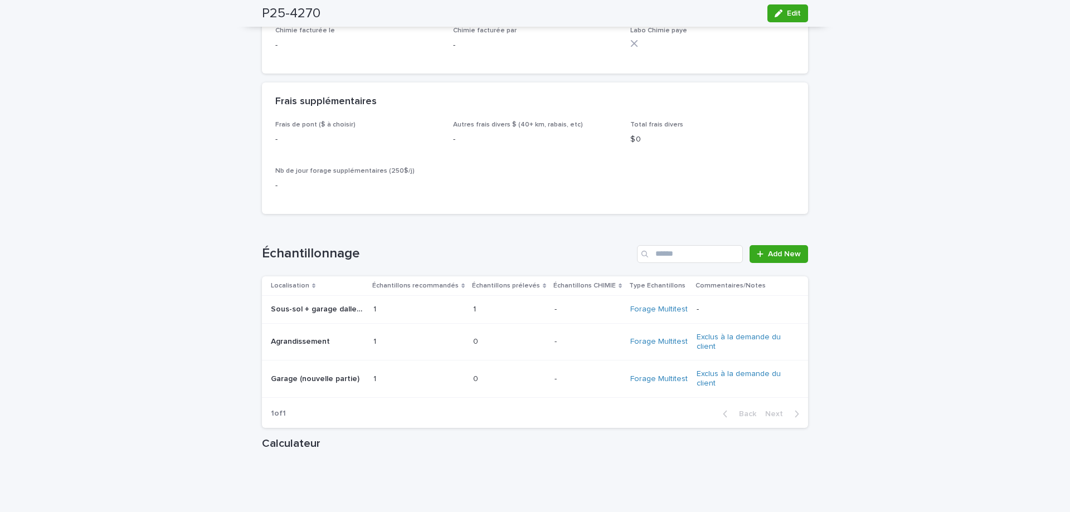
click at [382, 305] on p at bounding box center [396, 309] width 46 height 9
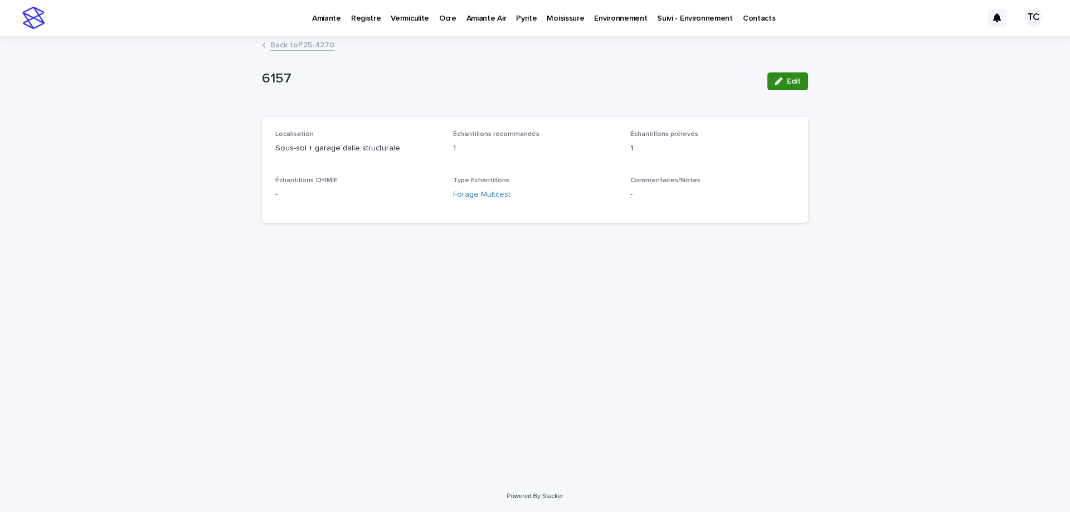
click at [803, 80] on button "Edit" at bounding box center [787, 81] width 41 height 18
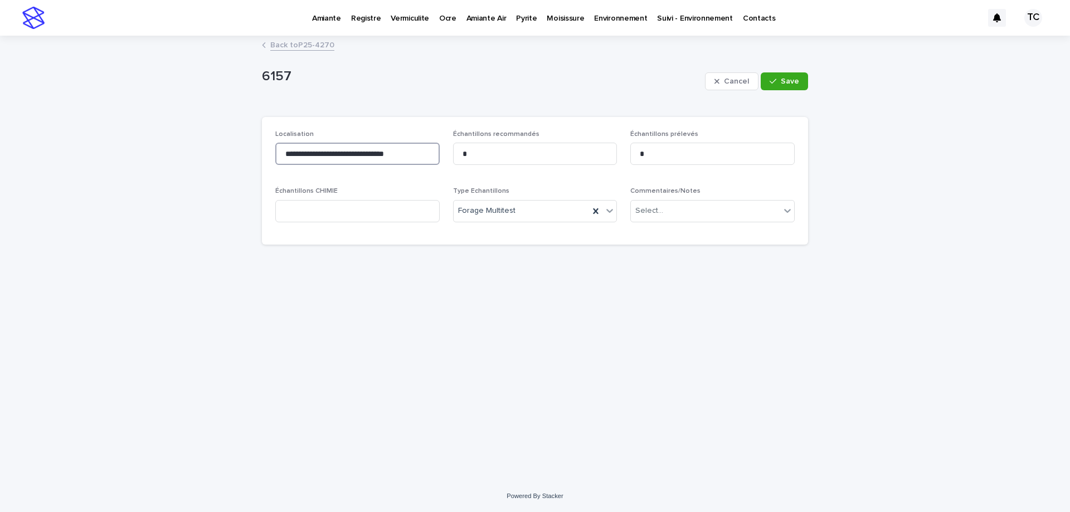
drag, startPoint x: 352, startPoint y: 153, endPoint x: 320, endPoint y: 154, distance: 31.2
click at [320, 154] on input "**********" at bounding box center [357, 154] width 164 height 22
type input "********"
click at [781, 76] on button "Save" at bounding box center [783, 81] width 47 height 18
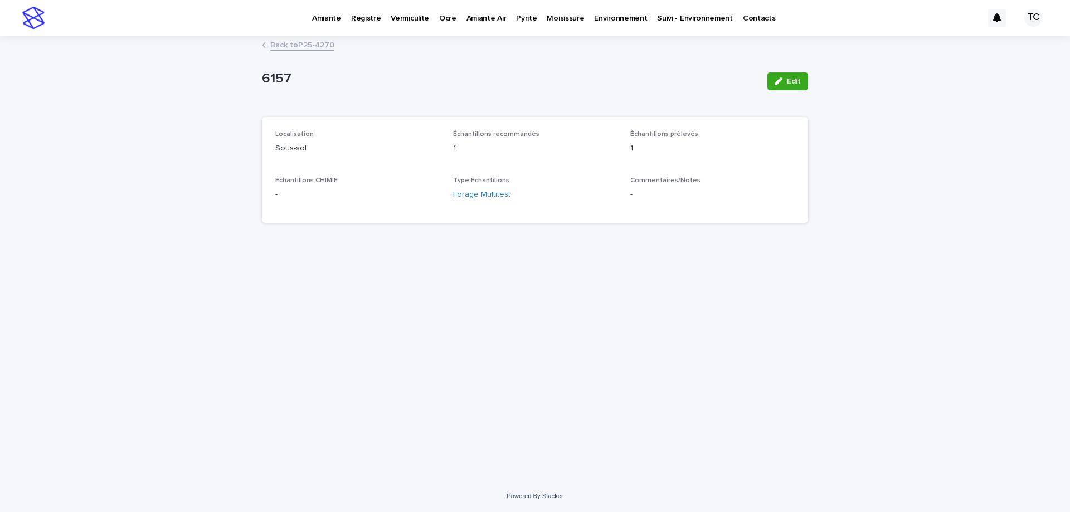
click at [516, 18] on p "Pyrite" at bounding box center [526, 11] width 21 height 23
